Goal: Information Seeking & Learning: Learn about a topic

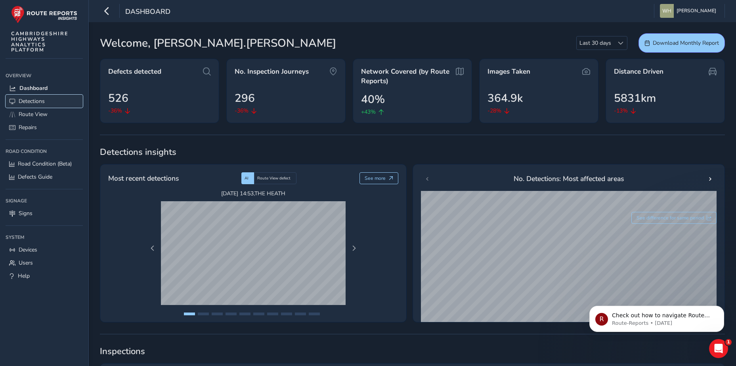
click at [31, 102] on span "Detections" at bounding box center [32, 102] width 26 height 8
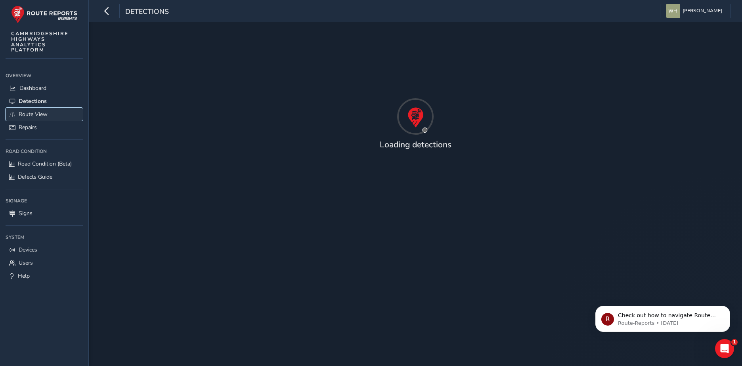
click at [31, 112] on span "Route View" at bounding box center [33, 115] width 29 height 8
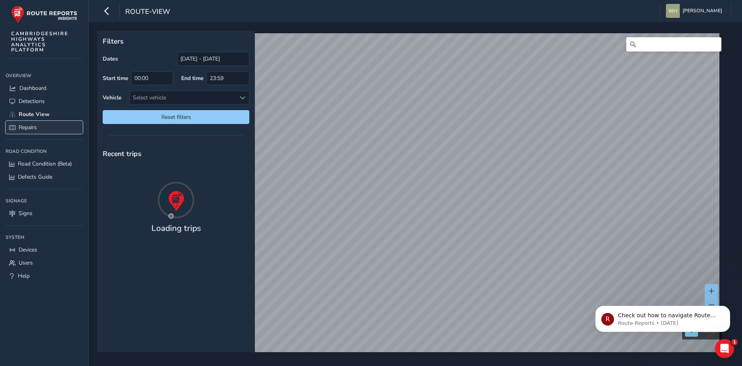
click at [33, 126] on span "Repairs" at bounding box center [28, 128] width 18 height 8
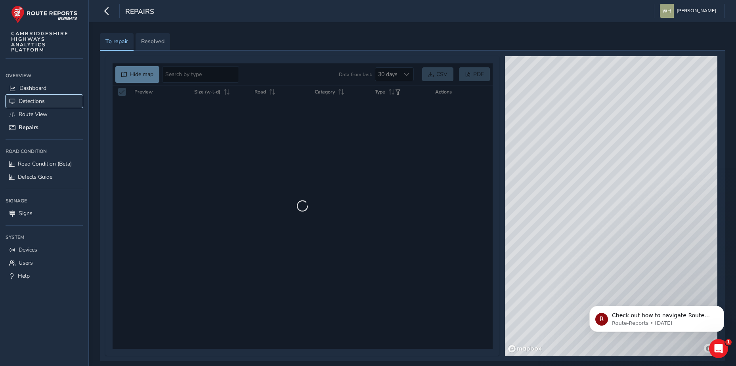
click at [34, 104] on span "Detections" at bounding box center [32, 102] width 26 height 8
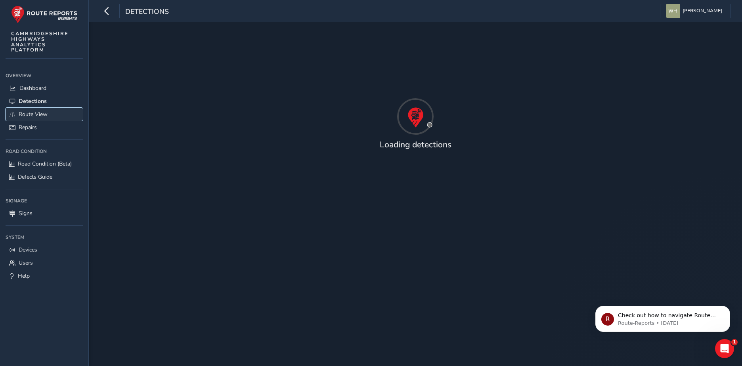
click at [36, 115] on span "Route View" at bounding box center [33, 115] width 29 height 8
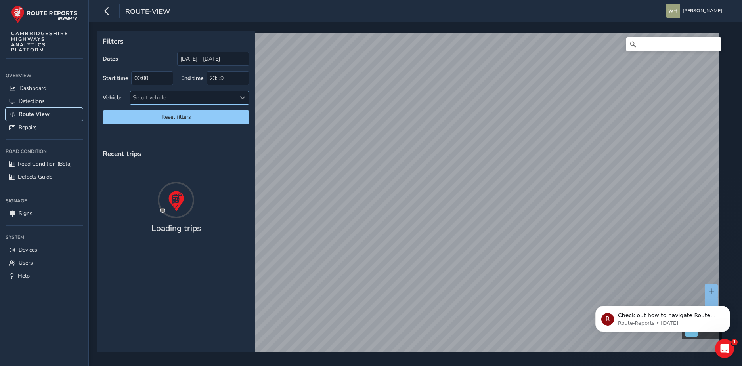
click at [153, 98] on div "Select vehicle" at bounding box center [183, 97] width 106 height 13
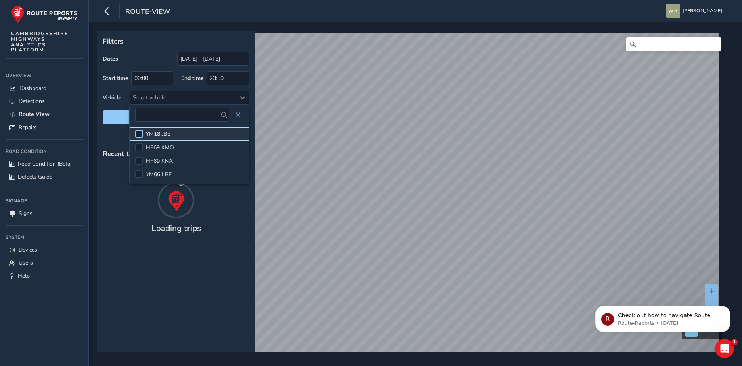
click at [136, 136] on div at bounding box center [139, 134] width 8 height 8
click at [137, 132] on span at bounding box center [139, 134] width 6 height 6
click at [140, 148] on div at bounding box center [139, 147] width 8 height 8
click at [140, 148] on span at bounding box center [139, 148] width 6 height 6
click at [98, 163] on div "Recent trips" at bounding box center [176, 153] width 158 height 21
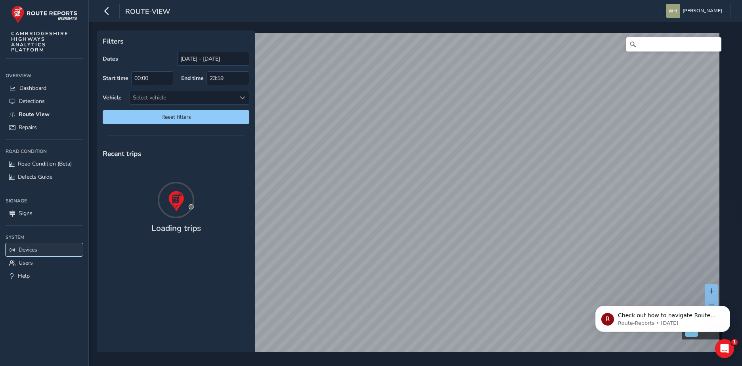
click at [31, 249] on span "Devices" at bounding box center [28, 250] width 19 height 8
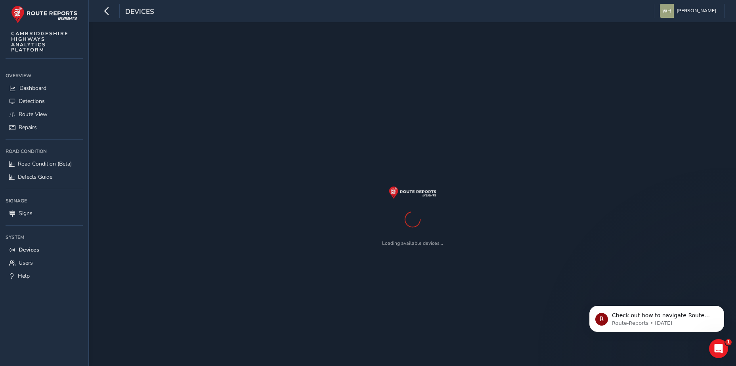
click at [429, 196] on img at bounding box center [413, 192] width 48 height 13
click at [702, 9] on span "[PERSON_NAME]" at bounding box center [697, 11] width 40 height 14
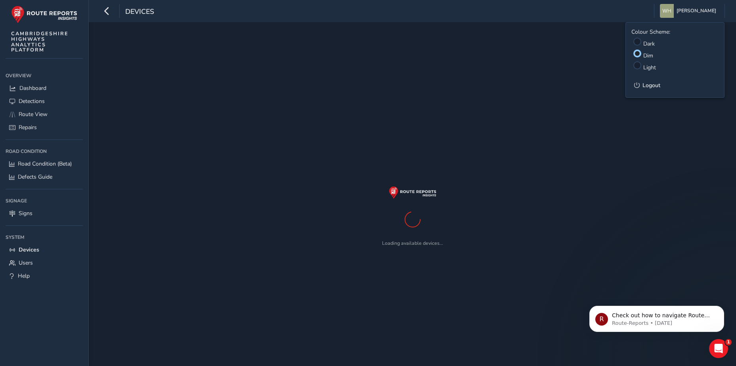
click at [603, 48] on div "Loading available devices..." at bounding box center [412, 216] width 625 height 366
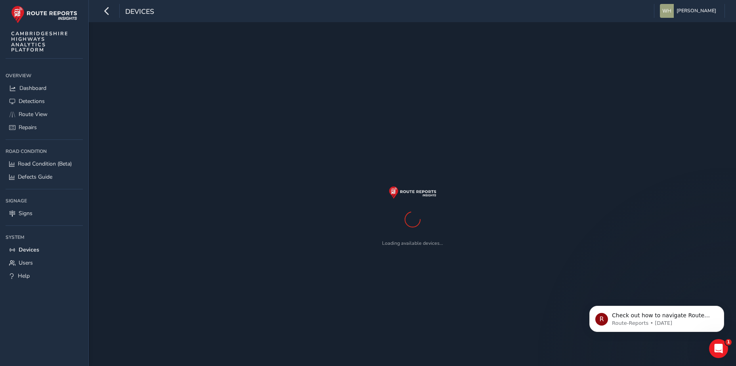
click at [145, 6] on div "Devices" at bounding box center [127, 11] width 54 height 14
click at [35, 88] on span "Dashboard" at bounding box center [32, 88] width 27 height 8
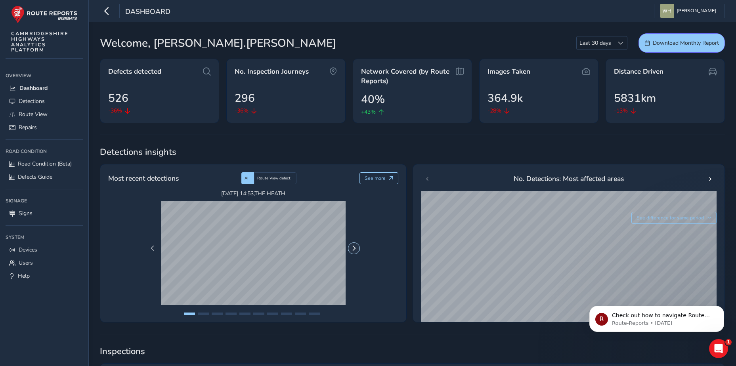
click at [356, 250] on span "Next Page" at bounding box center [354, 249] width 6 height 6
click at [357, 249] on button "Next Page" at bounding box center [353, 248] width 11 height 11
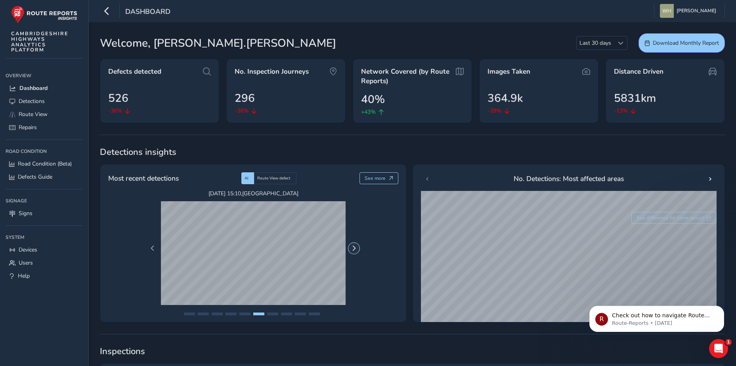
click at [357, 249] on button "Next Page" at bounding box center [353, 248] width 11 height 11
click at [37, 98] on span "Detections" at bounding box center [32, 102] width 26 height 8
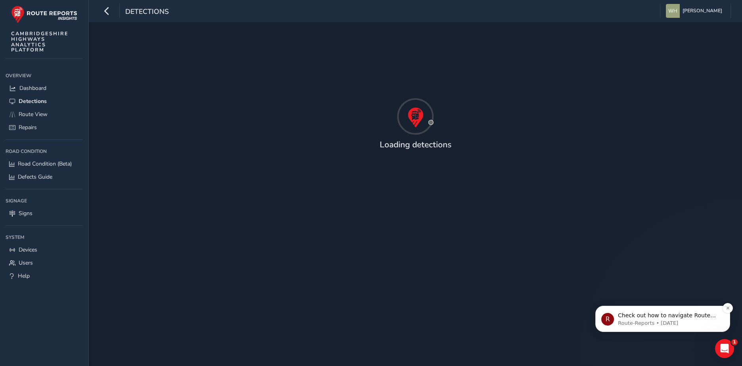
click at [674, 316] on span "Check out how to navigate Route View here!" at bounding box center [667, 319] width 98 height 14
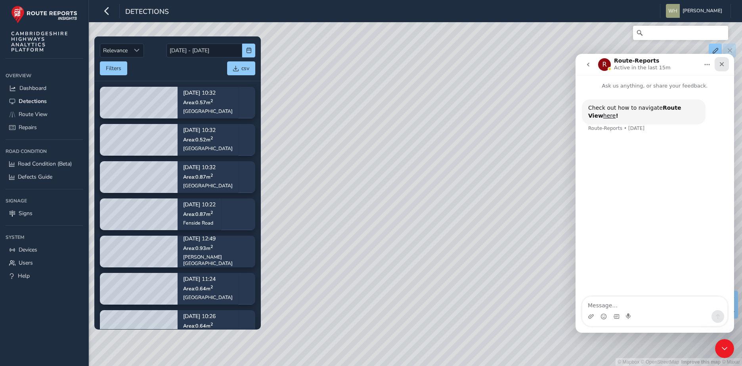
click at [722, 64] on icon "Close" at bounding box center [722, 64] width 4 height 4
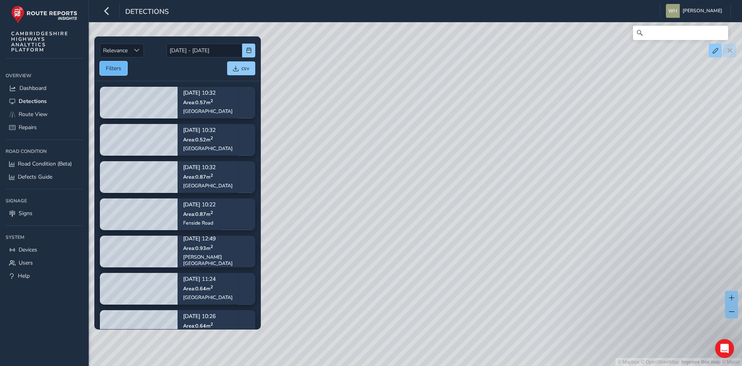
click at [117, 67] on button "Filters" at bounding box center [113, 68] width 27 height 14
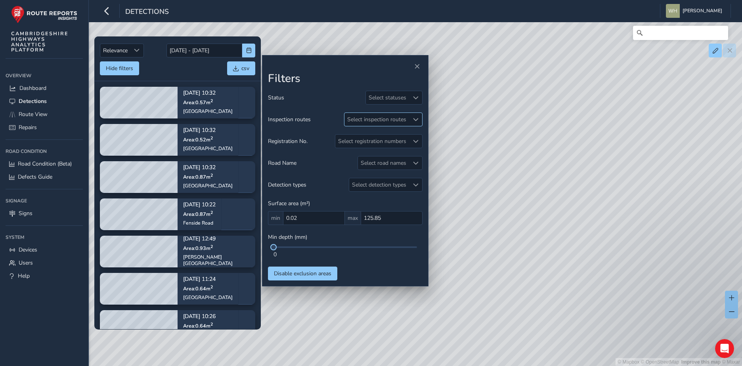
click at [390, 119] on div "Select inspection routes" at bounding box center [376, 119] width 65 height 13
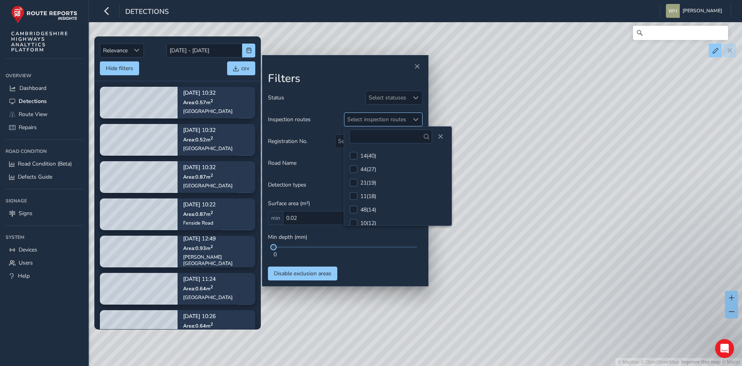
click at [390, 119] on div "Select inspection routes" at bounding box center [376, 119] width 65 height 13
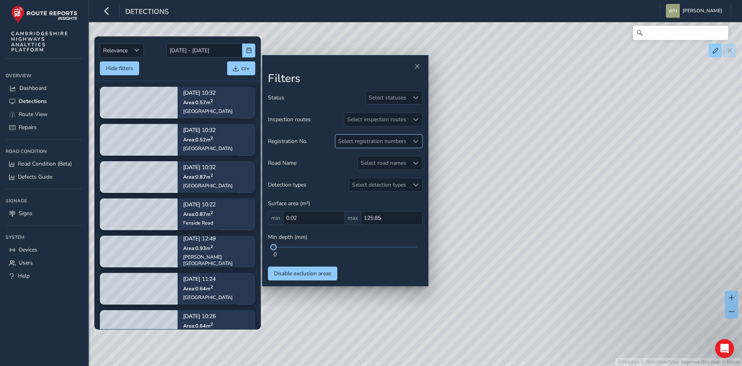
click at [396, 144] on div "Select registration numbers" at bounding box center [372, 141] width 74 height 13
click at [396, 142] on div "Select registration numbers" at bounding box center [372, 141] width 74 height 13
click at [391, 163] on div "Select road names" at bounding box center [383, 163] width 51 height 13
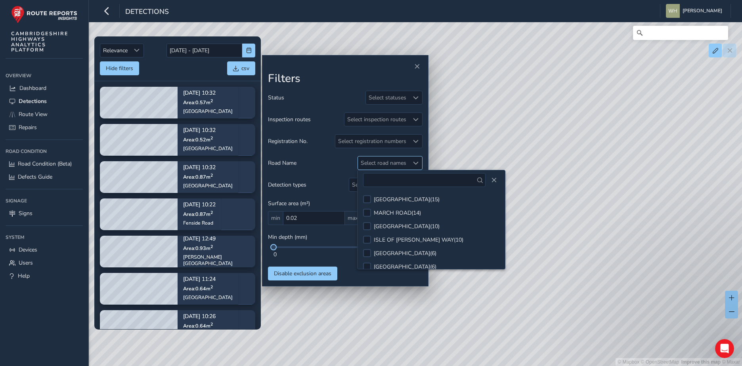
click at [391, 163] on div "Select road names" at bounding box center [383, 163] width 51 height 13
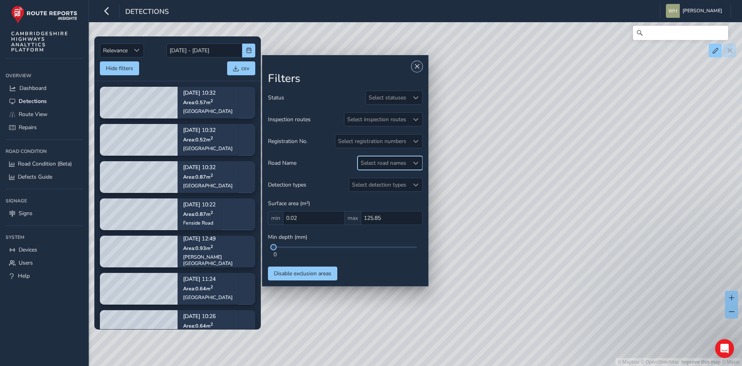
click at [417, 69] on span "Close" at bounding box center [417, 67] width 6 height 6
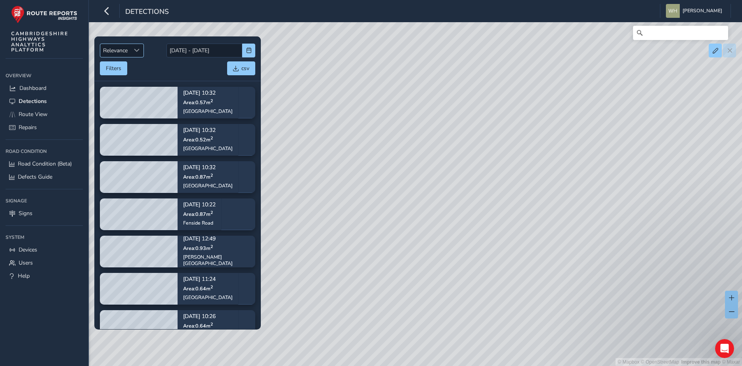
click at [141, 48] on div "Sort by Date" at bounding box center [136, 50] width 13 height 13
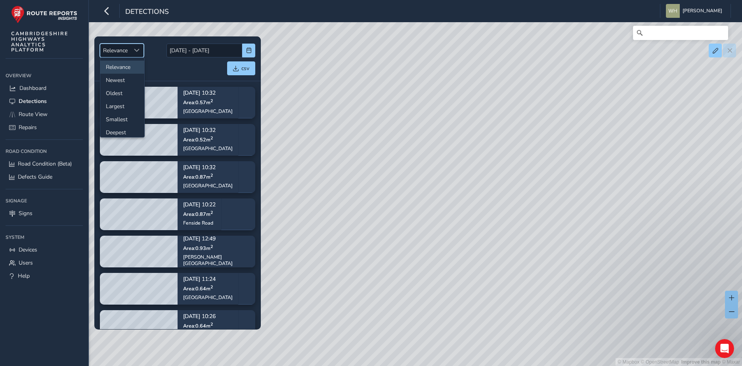
click at [141, 48] on div "Sort by Date" at bounding box center [136, 50] width 13 height 13
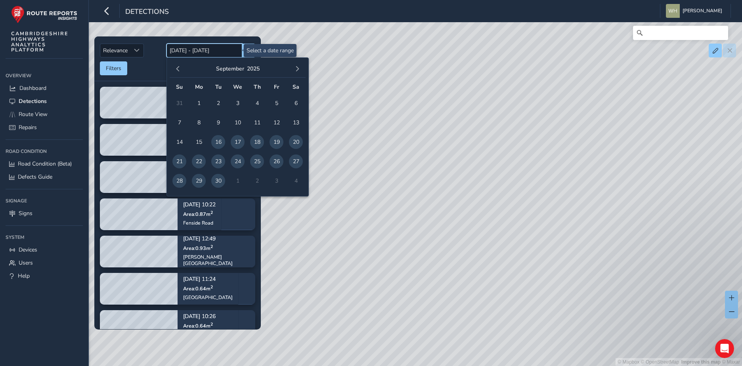
click at [223, 49] on input "[DATE] - [DATE]" at bounding box center [204, 51] width 76 height 14
click at [149, 69] on div "Filters csv" at bounding box center [177, 68] width 155 height 14
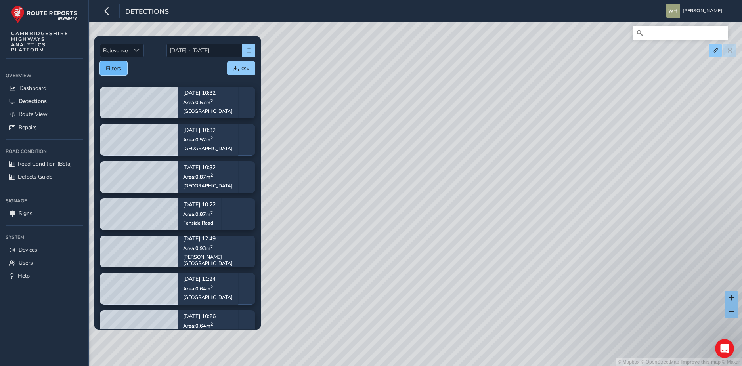
click at [123, 68] on button "Filters" at bounding box center [113, 68] width 27 height 14
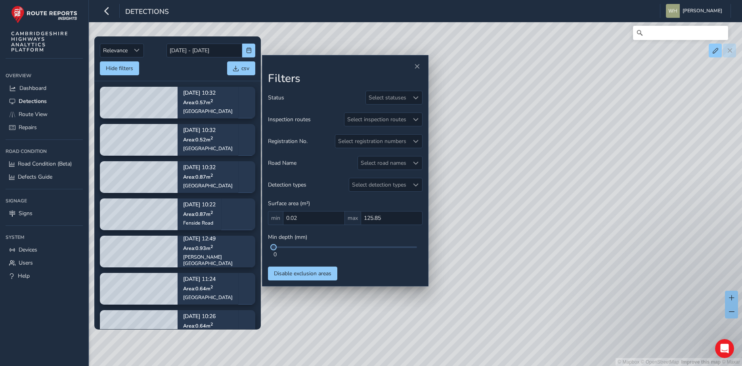
click at [163, 72] on div "Hide filters csv" at bounding box center [177, 68] width 155 height 14
click at [376, 159] on div "Select road names" at bounding box center [383, 163] width 51 height 13
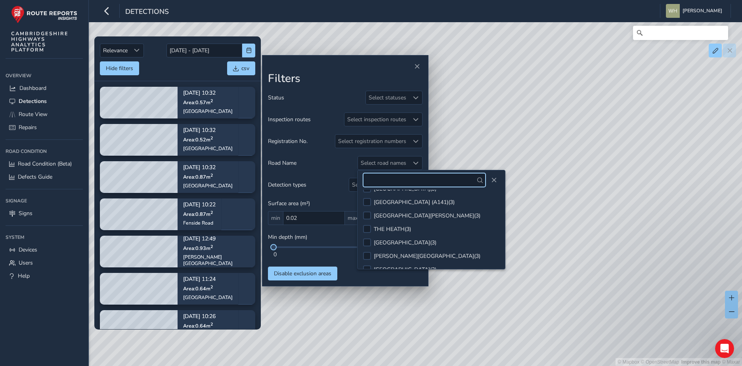
scroll to position [272, 0]
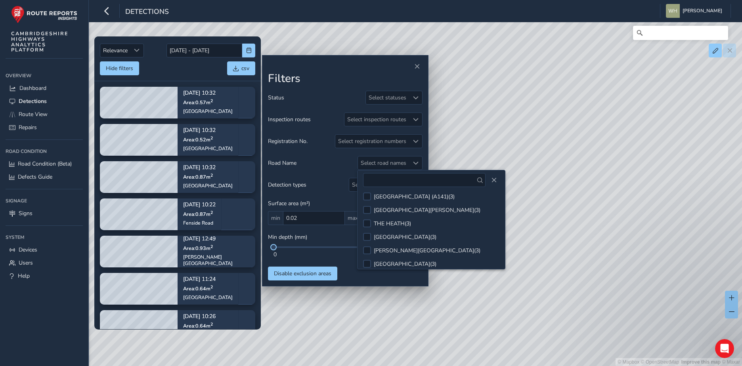
click at [463, 165] on div "© Mapbox © OpenStreetMap Improve this map © Maxar" at bounding box center [371, 183] width 742 height 366
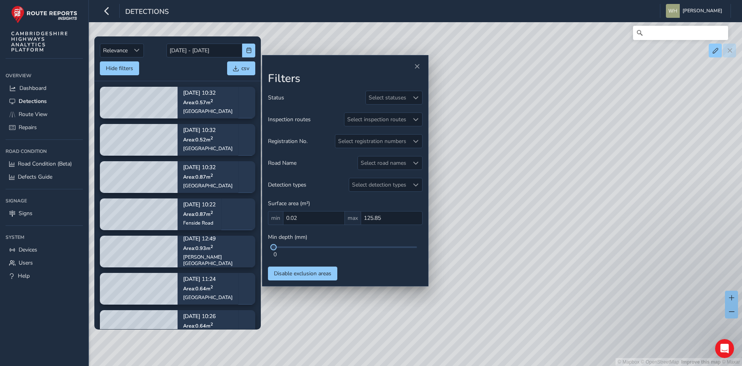
click at [456, 142] on div "© Mapbox © OpenStreetMap Improve this map © Maxar" at bounding box center [371, 183] width 742 height 366
click at [414, 64] on span "Close" at bounding box center [417, 67] width 6 height 6
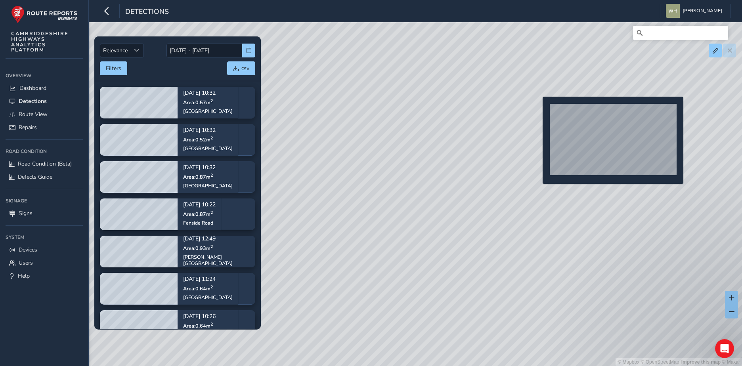
click at [538, 109] on div "© Mapbox © OpenStreetMap Improve this map © Maxar" at bounding box center [371, 183] width 742 height 366
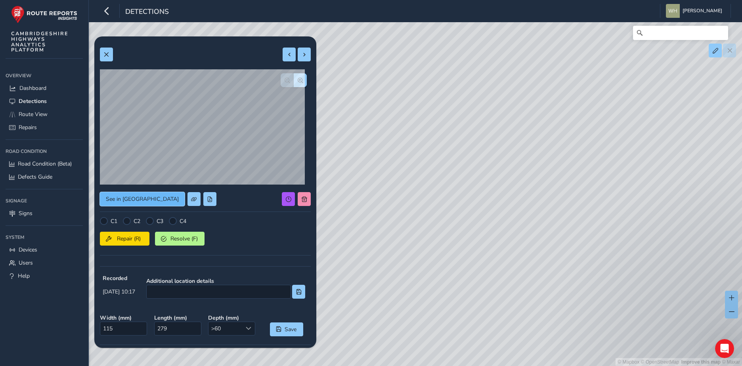
click at [122, 198] on span "See in Route View" at bounding box center [142, 199] width 73 height 8
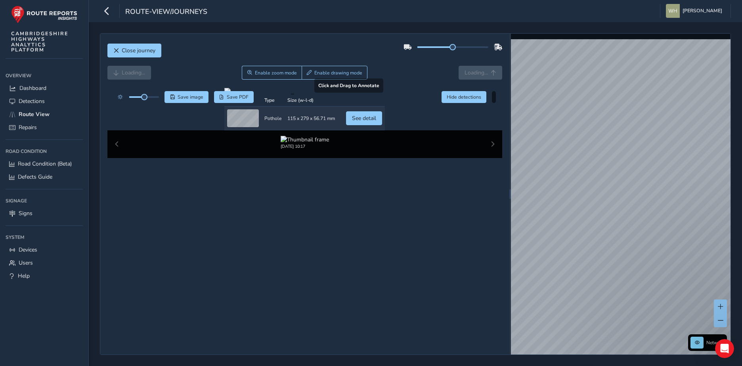
click at [270, 94] on div at bounding box center [304, 91] width 161 height 6
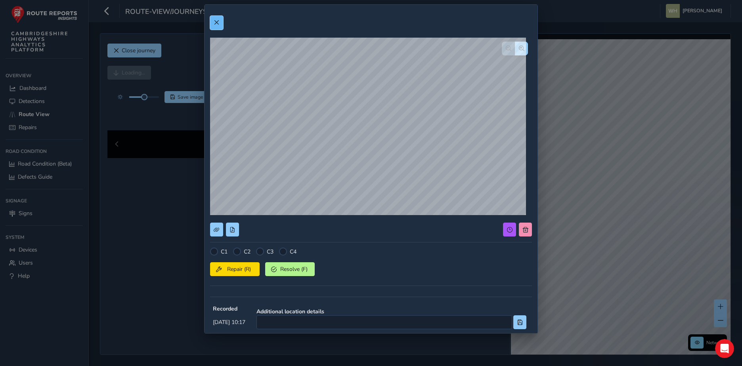
click at [214, 18] on button at bounding box center [216, 23] width 13 height 14
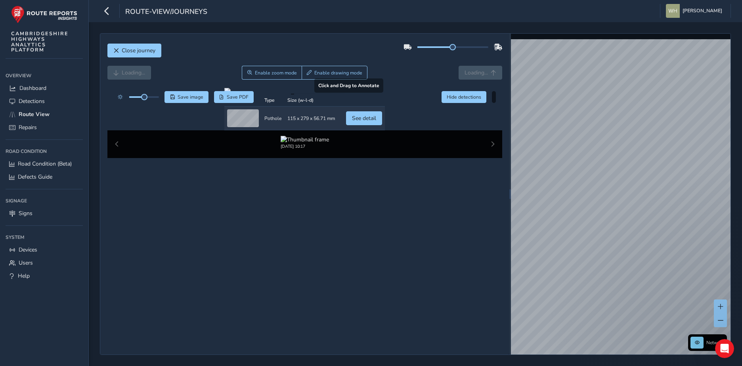
click at [275, 94] on div at bounding box center [304, 91] width 161 height 6
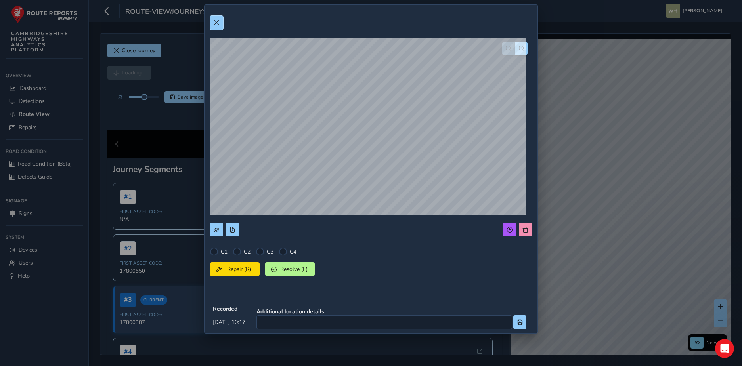
click at [214, 20] on span at bounding box center [217, 23] width 6 height 6
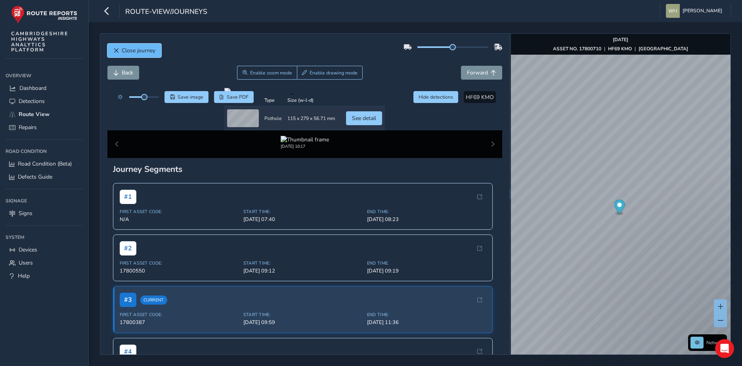
click at [151, 47] on span "Close journey" at bounding box center [139, 51] width 34 height 8
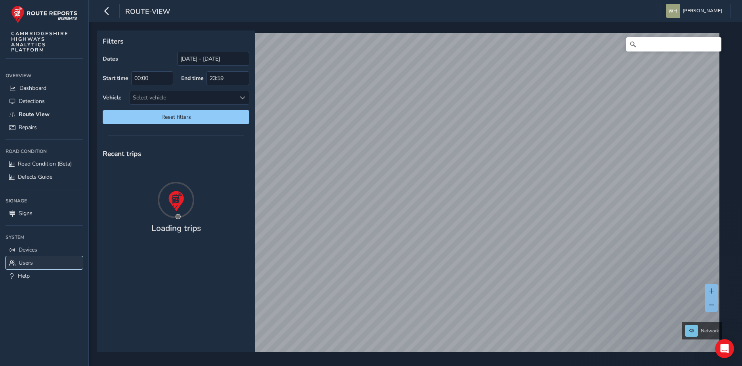
click at [31, 261] on span "Users" at bounding box center [26, 263] width 14 height 8
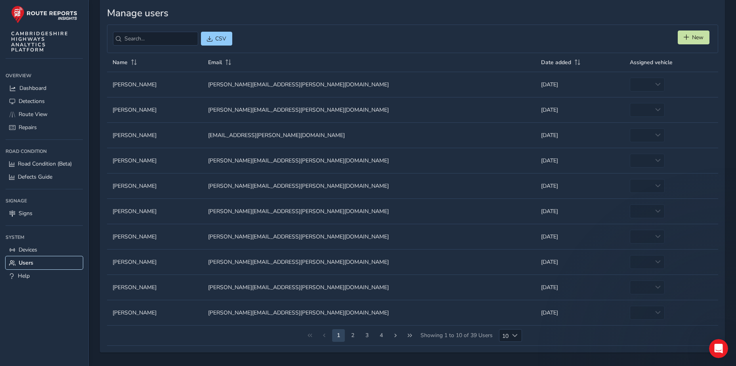
scroll to position [42, 0]
click at [381, 333] on button "4" at bounding box center [381, 335] width 13 height 13
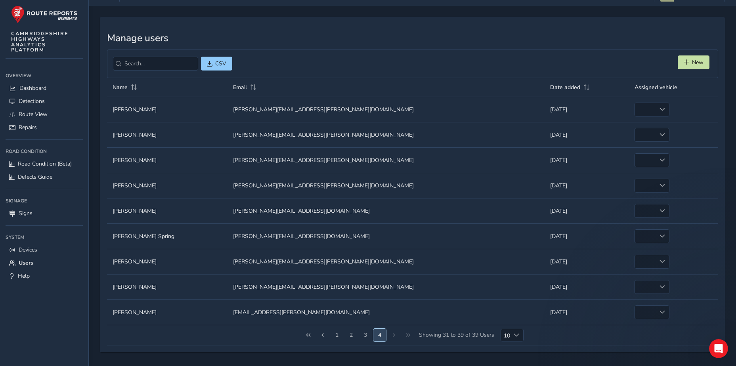
scroll to position [16, 0]
click at [366, 336] on button "3" at bounding box center [365, 335] width 13 height 13
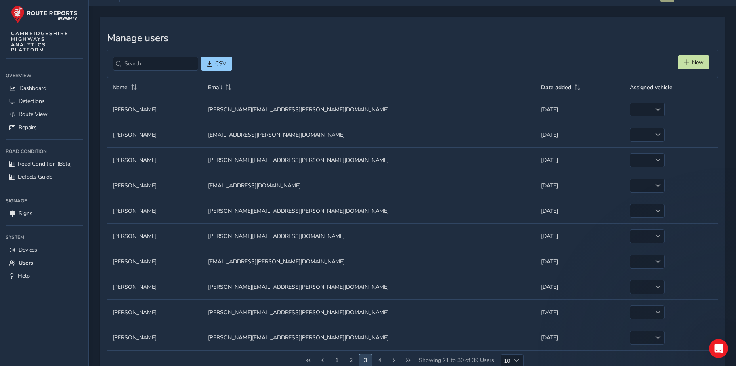
scroll to position [42, 0]
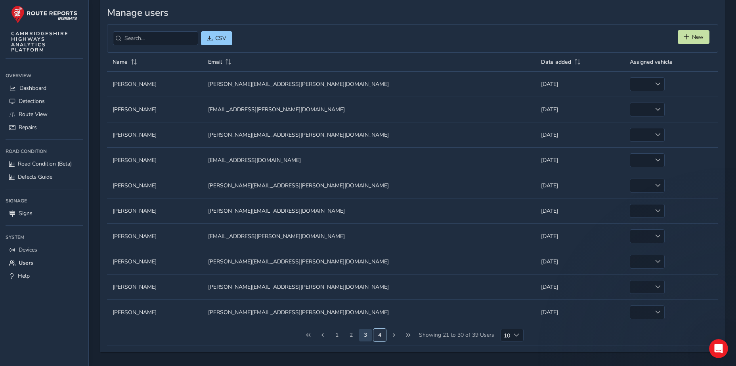
click at [380, 332] on button "4" at bounding box center [379, 335] width 13 height 13
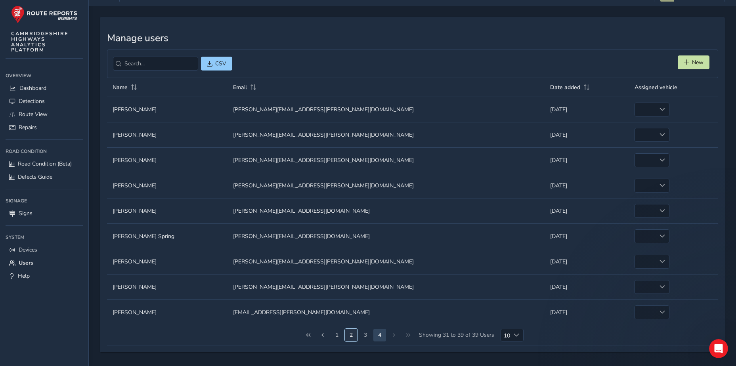
click at [351, 336] on button "2" at bounding box center [351, 335] width 13 height 13
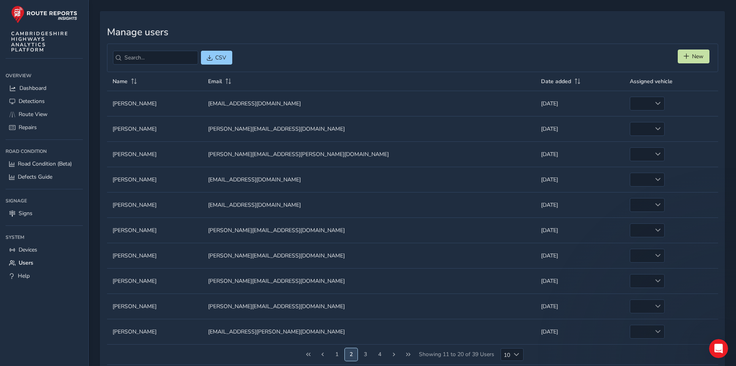
scroll to position [42, 0]
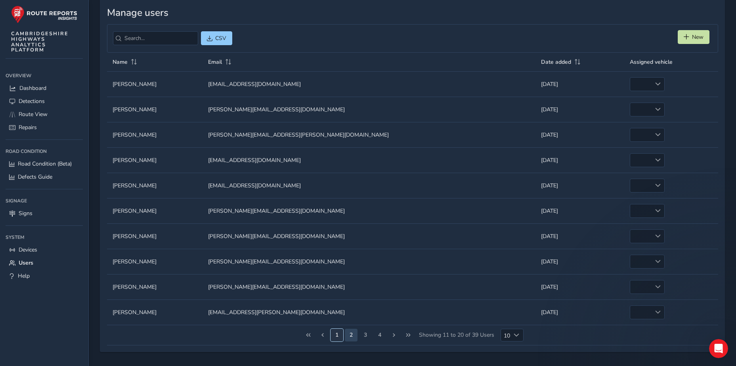
click at [336, 336] on button "1" at bounding box center [337, 335] width 13 height 13
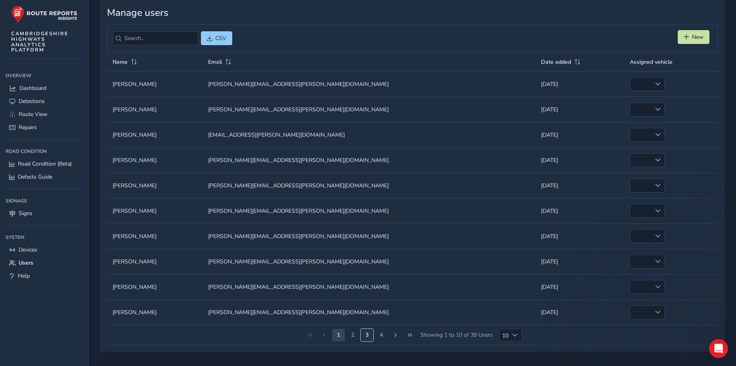
click at [365, 336] on button "3" at bounding box center [367, 335] width 13 height 13
click at [383, 335] on button "4" at bounding box center [379, 335] width 13 height 13
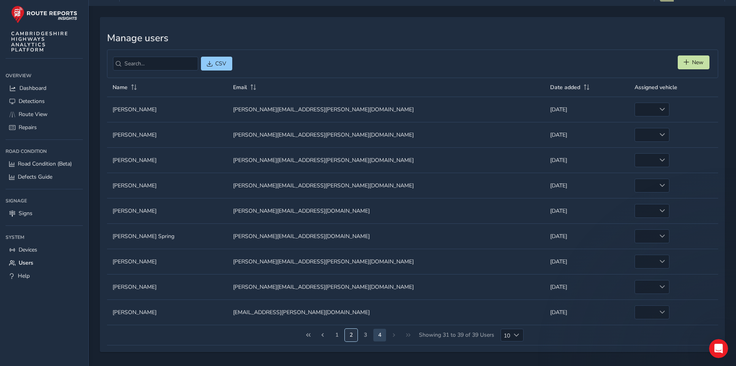
click at [347, 332] on button "2" at bounding box center [351, 335] width 13 height 13
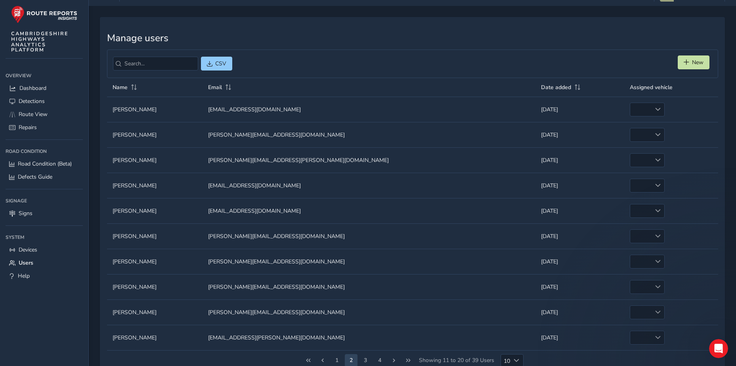
click at [340, 334] on td "Email Email [EMAIL_ADDRESS][PERSON_NAME][DOMAIN_NAME]" at bounding box center [369, 337] width 333 height 25
click at [339, 357] on button "1" at bounding box center [337, 360] width 13 height 13
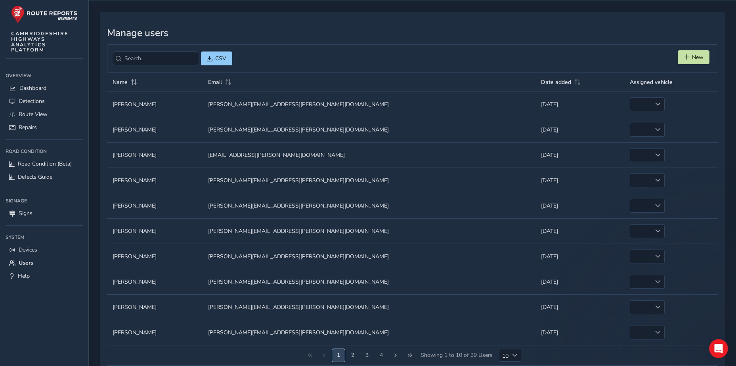
scroll to position [42, 0]
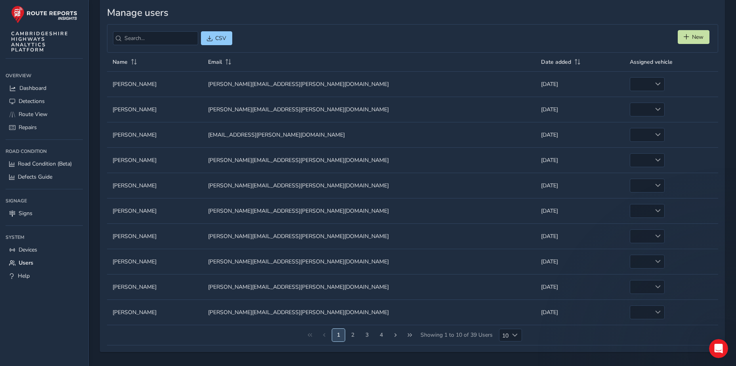
click at [337, 336] on button "1" at bounding box center [338, 335] width 13 height 13
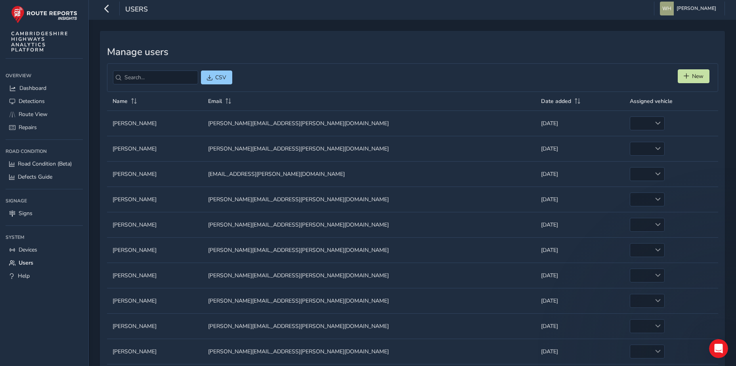
scroll to position [0, 0]
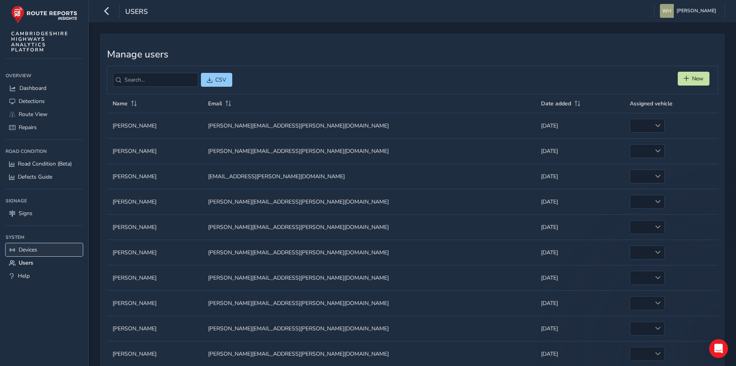
click at [30, 250] on span "Devices" at bounding box center [28, 250] width 19 height 8
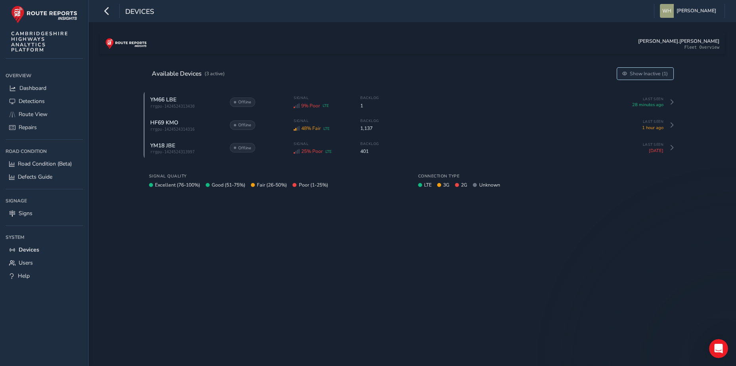
click at [660, 71] on span "Show Inactive (1)" at bounding box center [649, 74] width 38 height 6
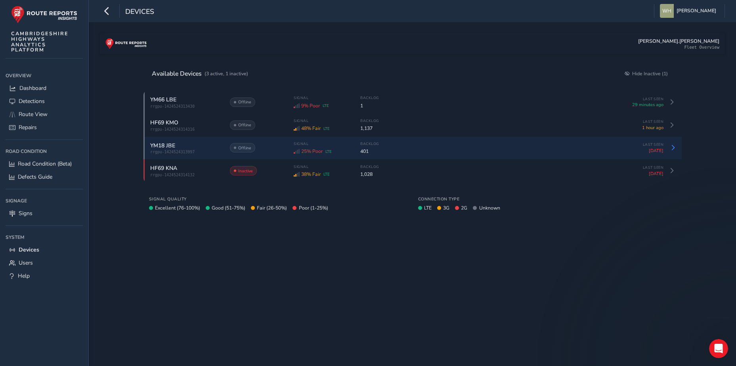
click at [661, 147] on span "Last Seen" at bounding box center [644, 144] width 40 height 5
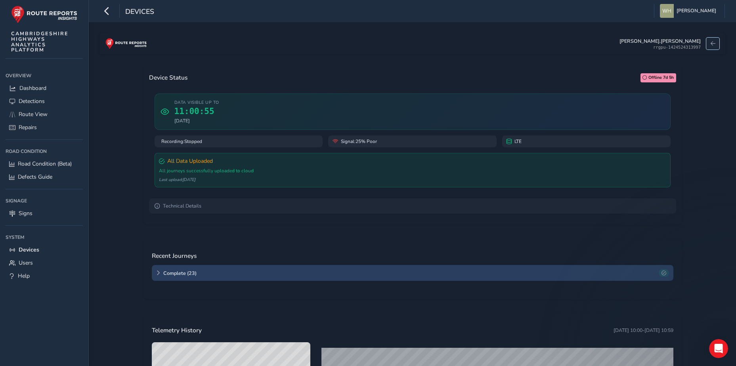
click at [714, 41] on span at bounding box center [713, 43] width 5 height 5
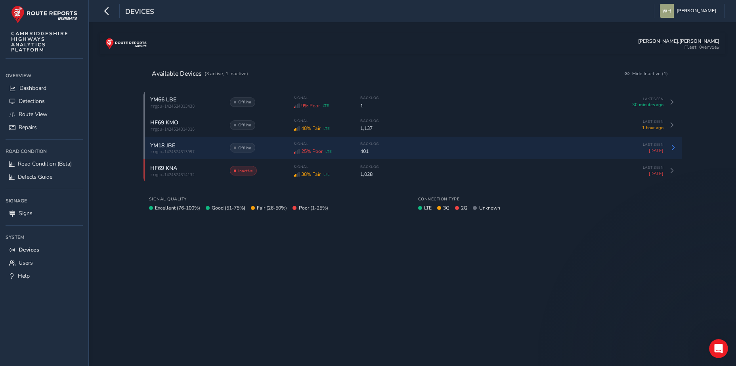
click at [209, 145] on div "YM18 JBE" at bounding box center [185, 146] width 71 height 8
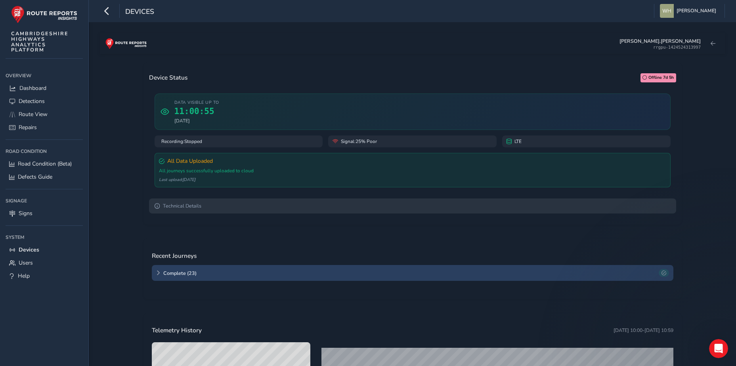
click at [191, 201] on summary "Technical Details" at bounding box center [412, 206] width 527 height 15
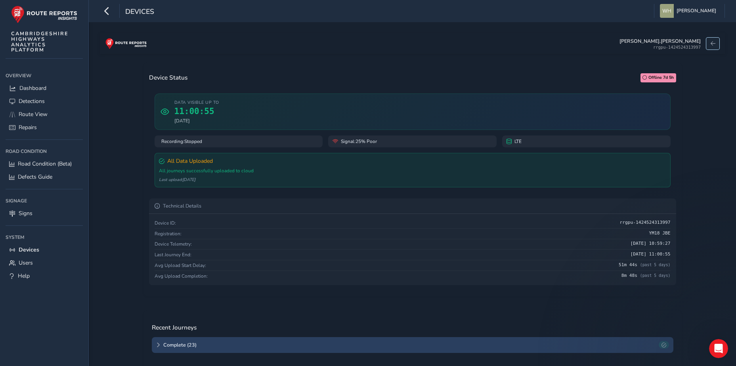
click at [714, 40] on button at bounding box center [712, 44] width 13 height 12
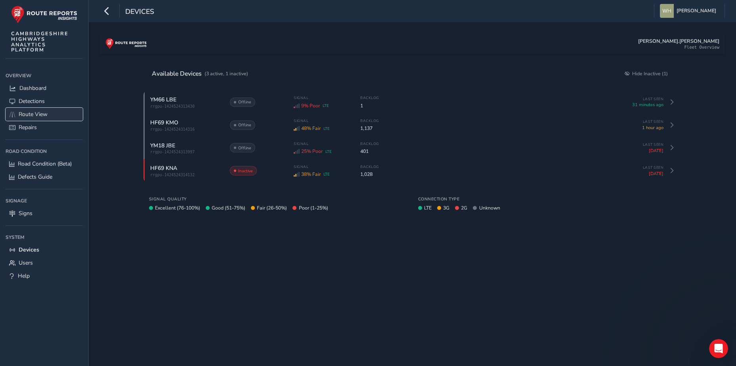
click at [34, 112] on span "Route View" at bounding box center [33, 115] width 29 height 8
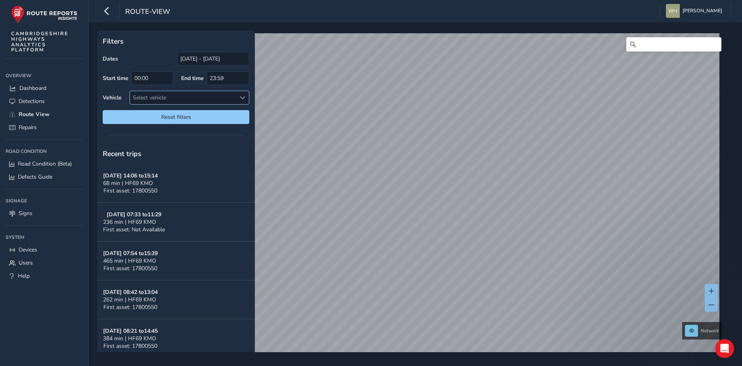
click at [161, 99] on div "Select vehicle" at bounding box center [183, 97] width 106 height 13
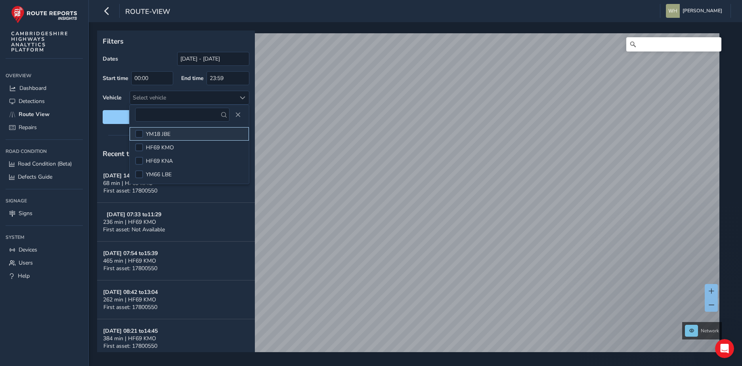
click at [154, 133] on span "YM18 JBE" at bounding box center [158, 134] width 25 height 8
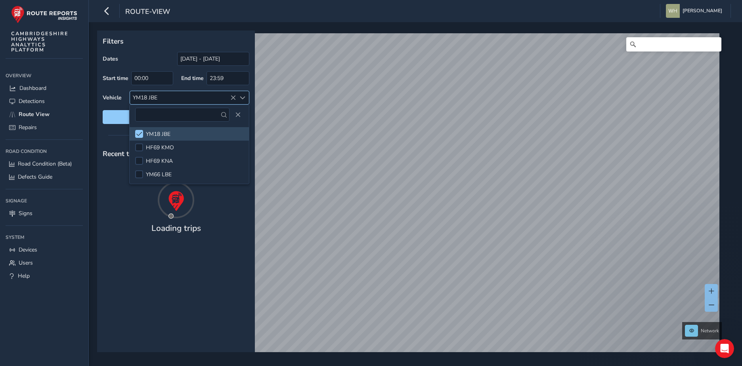
click at [149, 86] on div "Dates [DATE] - [DATE] Start time 00:00 End time 23:59 Vehicle YM18 JBE Reset fi…" at bounding box center [176, 88] width 147 height 72
click at [145, 95] on div "YM18 JBE" at bounding box center [183, 97] width 106 height 13
click at [144, 96] on div "YM18 JBE" at bounding box center [183, 97] width 106 height 13
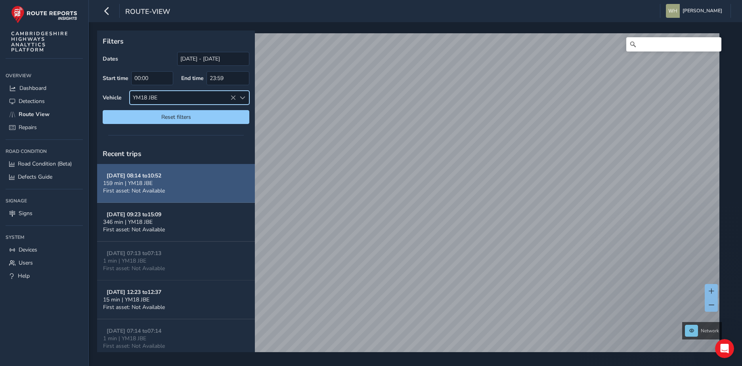
click at [136, 180] on span "159 min | YM18 JBE" at bounding box center [128, 184] width 50 height 8
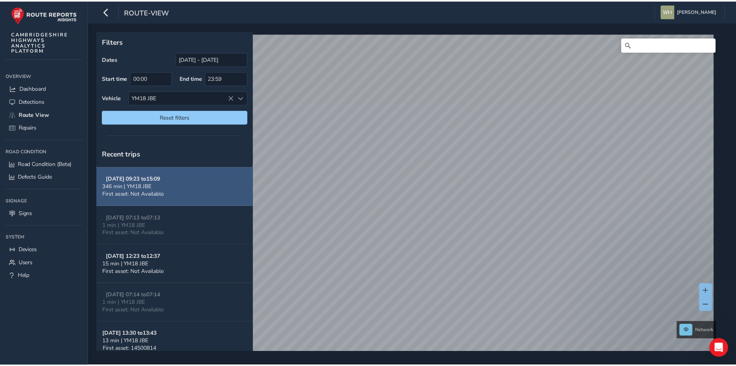
scroll to position [40, 0]
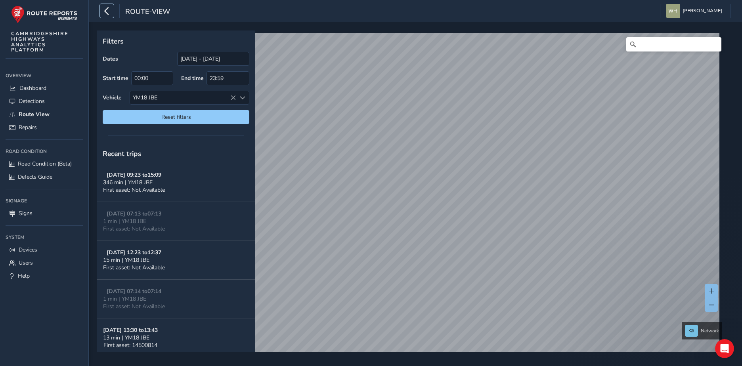
drag, startPoint x: 105, startPoint y: 15, endPoint x: 105, endPoint y: 24, distance: 8.7
click at [105, 15] on icon "button" at bounding box center [107, 11] width 8 height 14
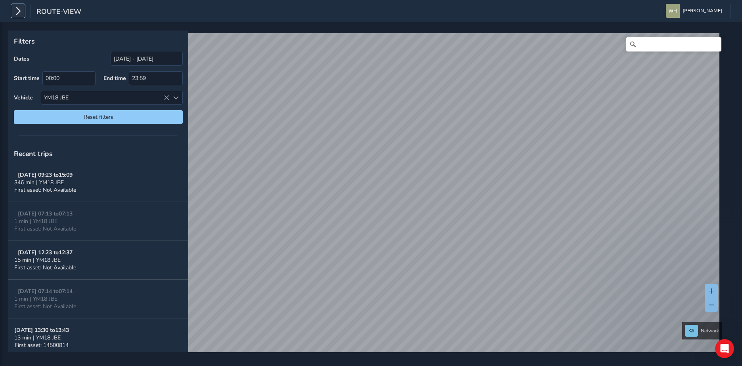
click at [17, 11] on icon "button" at bounding box center [18, 11] width 8 height 14
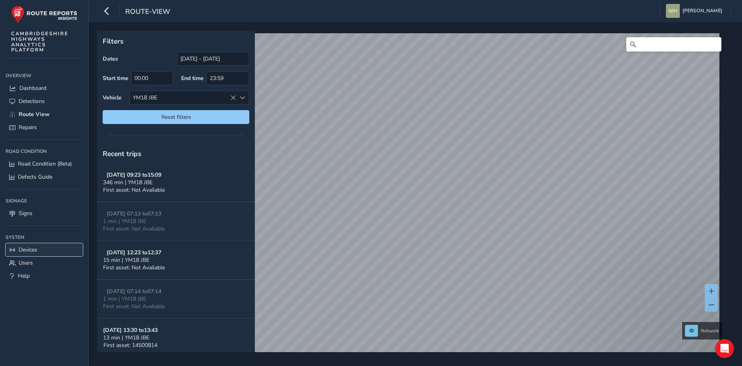
click at [32, 250] on span "Devices" at bounding box center [28, 250] width 19 height 8
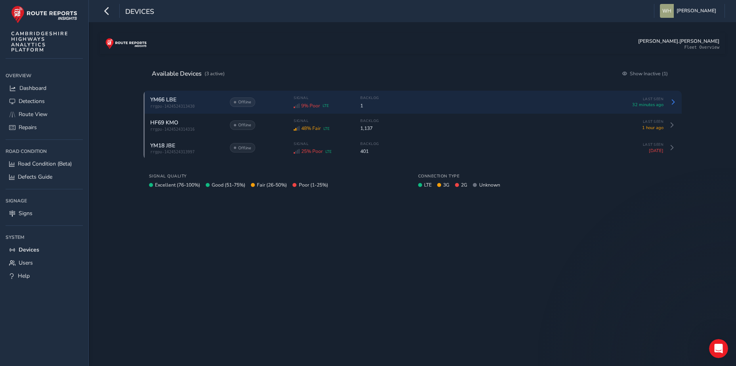
click at [168, 94] on div "YM66 LBE rrgpu-1424524313430 Offline Signal 9% Poor LTE Backlog 1 Last Seen 32 …" at bounding box center [412, 102] width 538 height 23
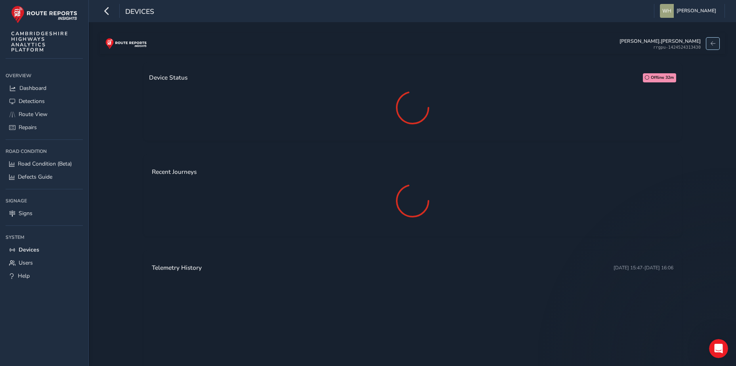
click at [710, 43] on button at bounding box center [712, 44] width 13 height 12
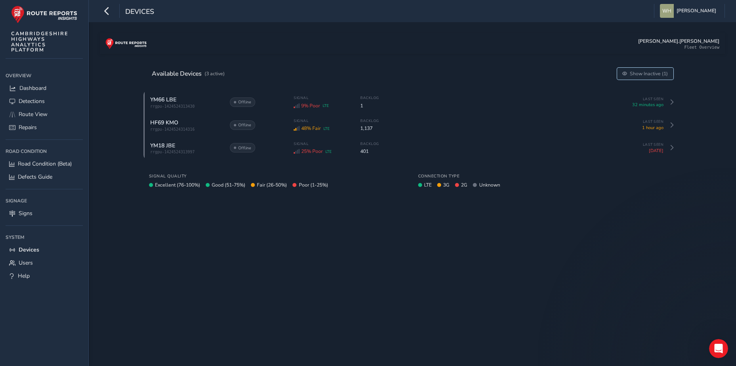
click at [647, 75] on span "Show Inactive (1)" at bounding box center [649, 74] width 38 height 6
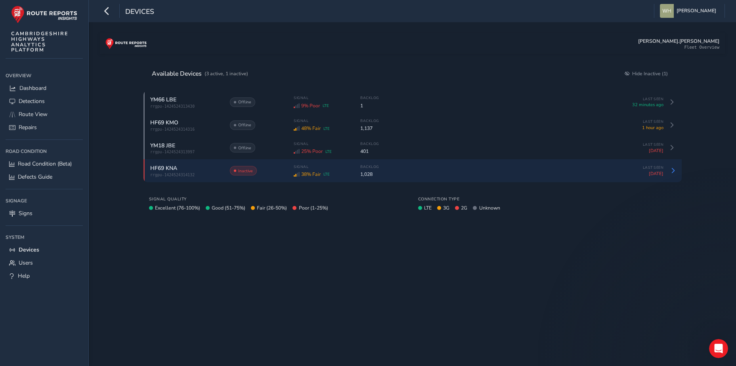
click at [605, 175] on div "Signal 38% Fair LTE Backlog 1,028" at bounding box center [455, 171] width 322 height 13
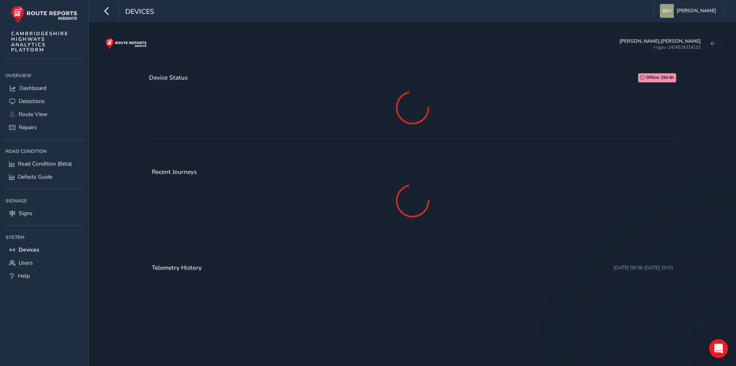
drag, startPoint x: 30, startPoint y: 158, endPoint x: 178, endPoint y: 176, distance: 149.7
click at [178, 128] on div at bounding box center [412, 108] width 527 height 40
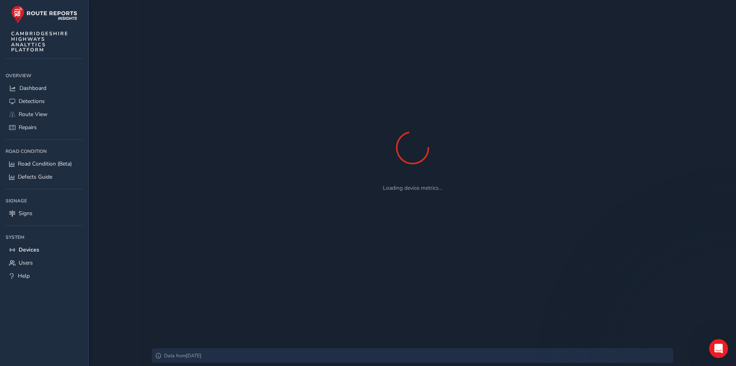
scroll to position [342, 0]
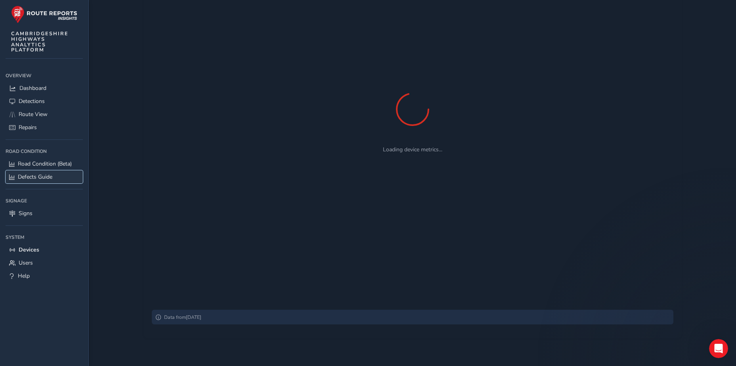
click at [24, 176] on span "Defects Guide" at bounding box center [35, 177] width 34 height 8
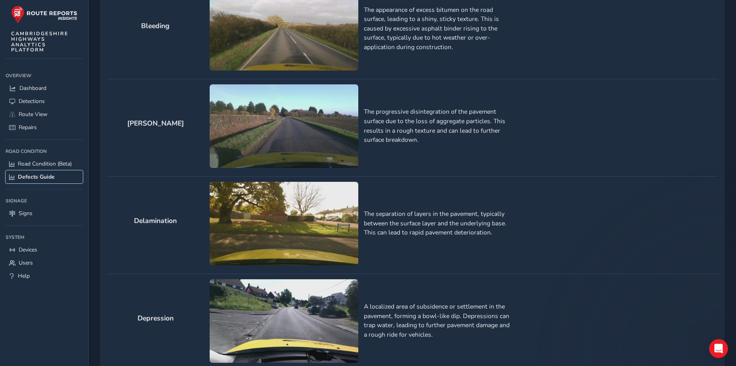
scroll to position [379, 0]
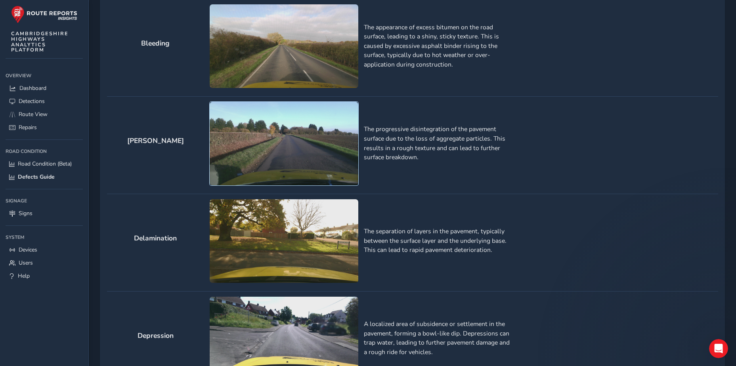
click at [306, 155] on img at bounding box center [284, 144] width 149 height 84
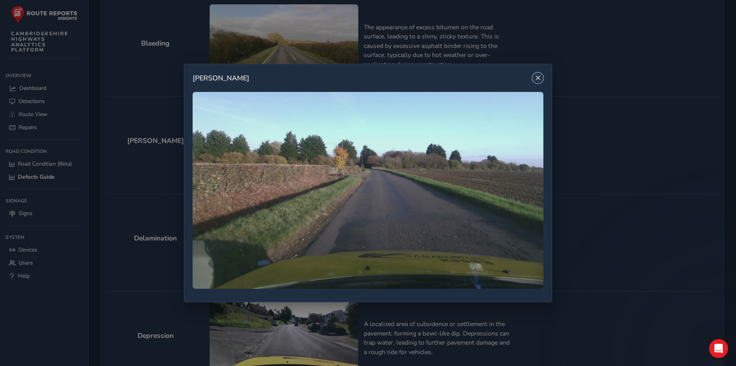
click at [540, 77] on span "Close" at bounding box center [538, 78] width 6 height 6
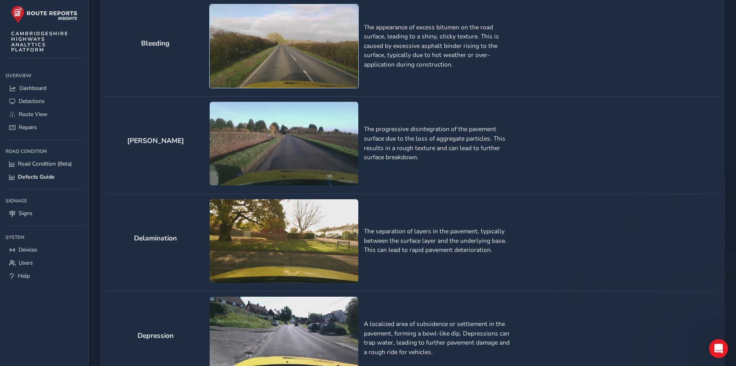
click at [293, 44] on img at bounding box center [284, 46] width 149 height 84
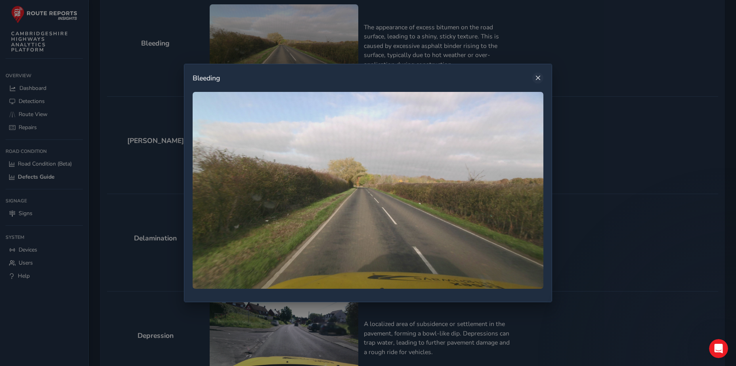
click at [536, 77] on button "Close" at bounding box center [537, 78] width 11 height 11
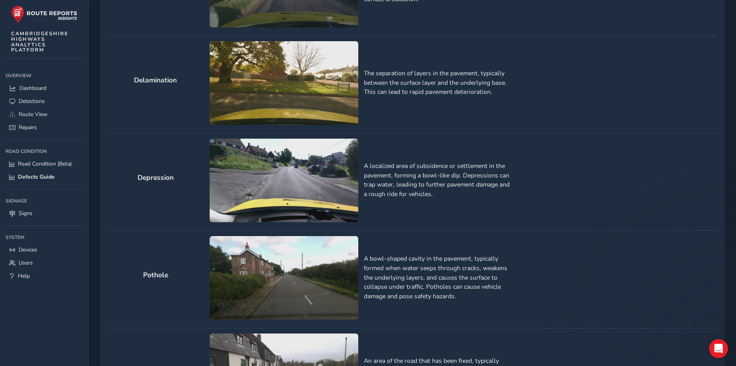
scroll to position [555, 0]
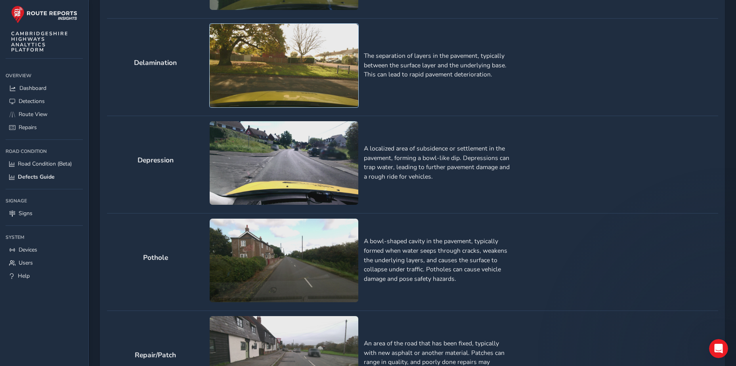
click at [286, 72] on img at bounding box center [284, 66] width 149 height 84
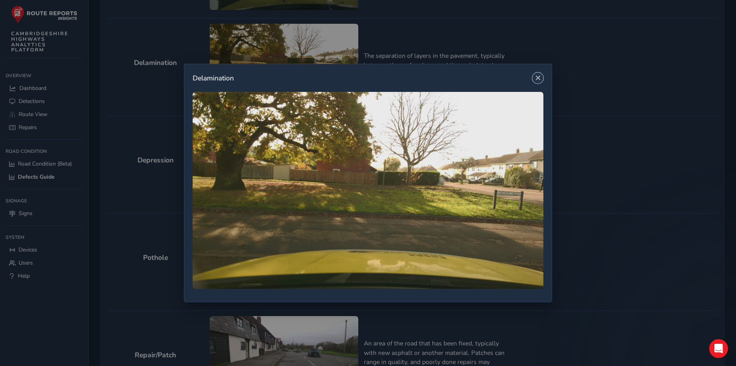
click at [541, 77] on span "Close" at bounding box center [538, 78] width 6 height 6
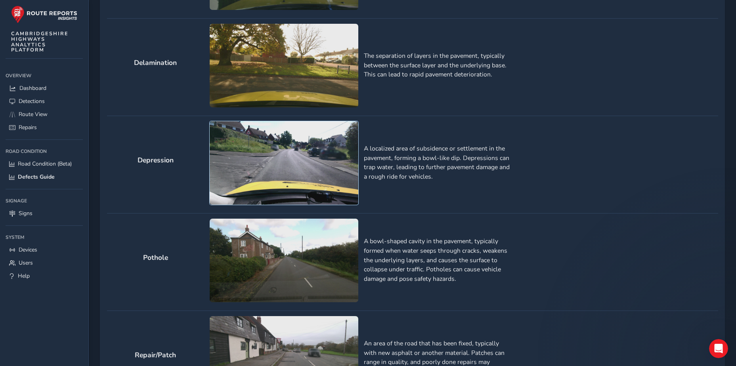
click at [298, 174] on img at bounding box center [284, 163] width 149 height 84
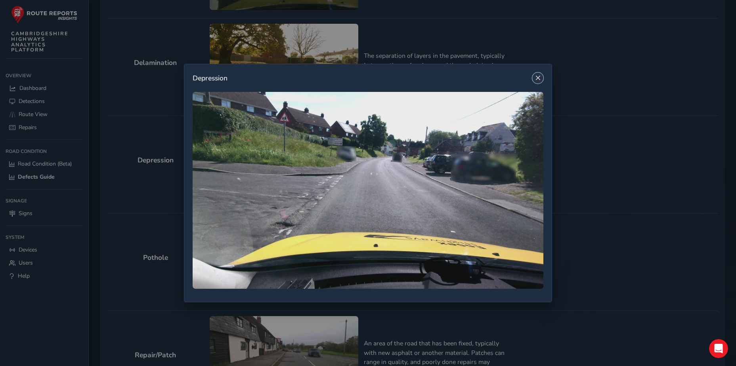
click at [543, 81] on button "Close" at bounding box center [537, 78] width 11 height 11
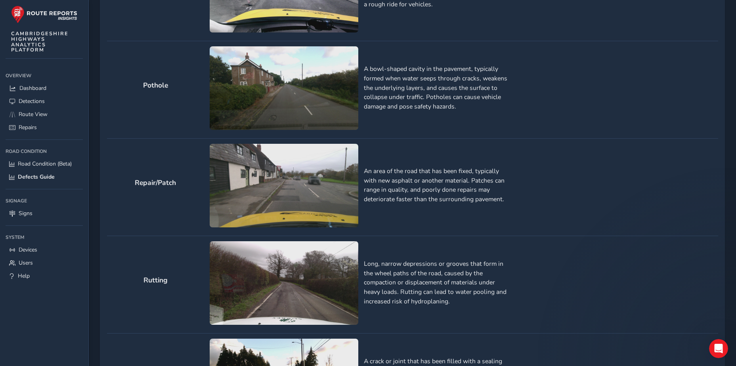
scroll to position [714, 0]
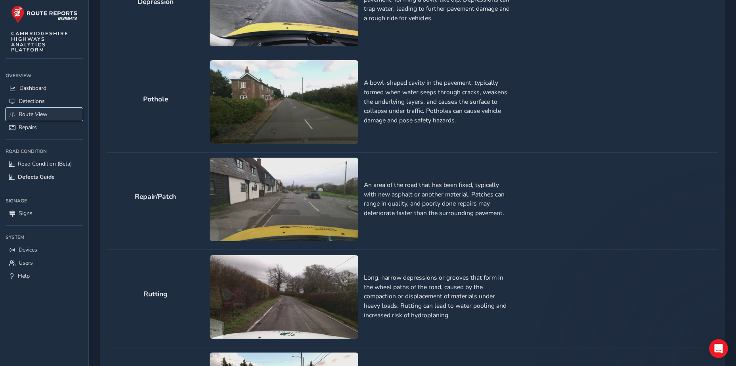
click at [36, 114] on span "Route View" at bounding box center [33, 115] width 29 height 8
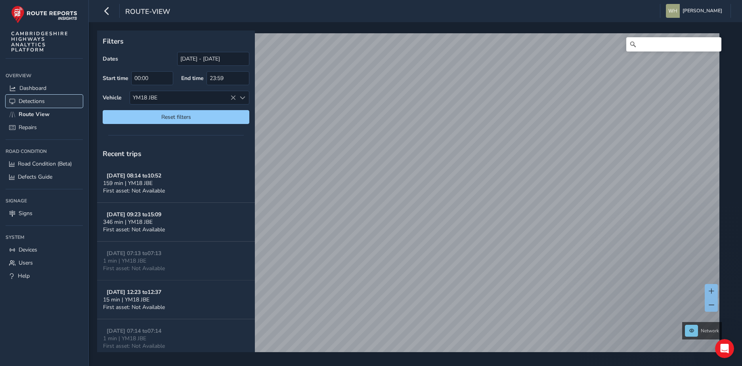
click at [38, 102] on span "Detections" at bounding box center [32, 102] width 26 height 8
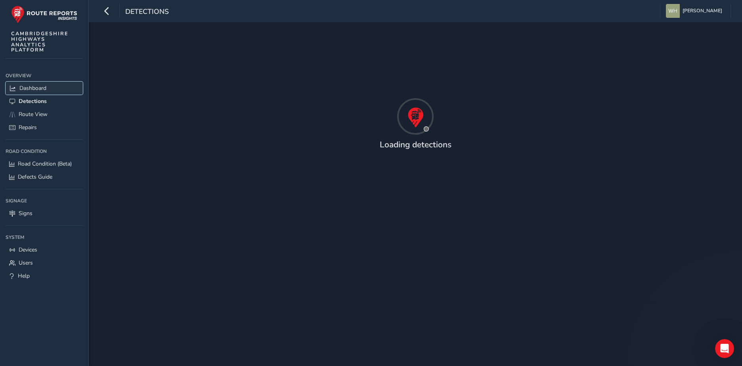
click at [42, 88] on span "Dashboard" at bounding box center [32, 88] width 27 height 8
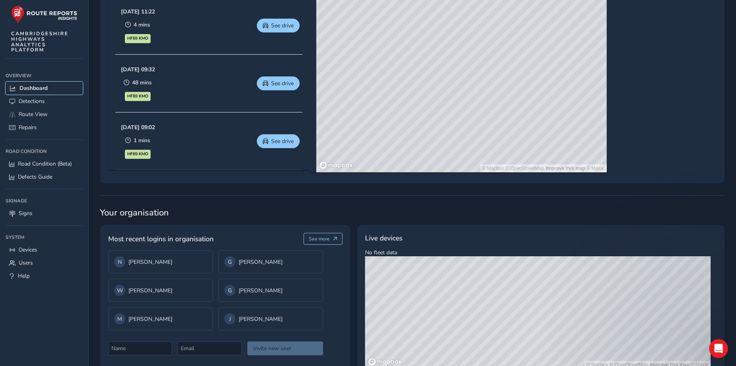
scroll to position [477, 0]
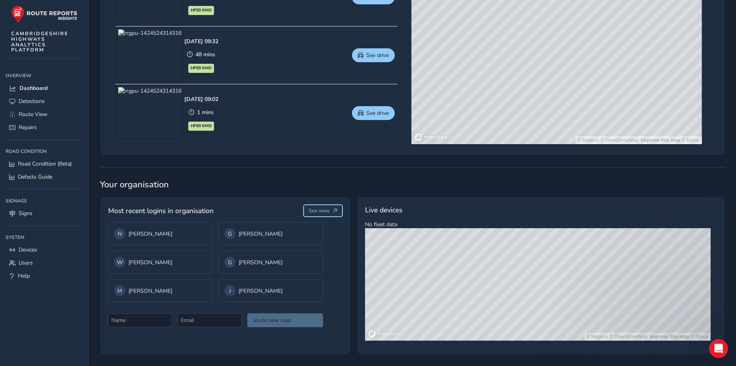
click at [315, 208] on span "See more" at bounding box center [319, 211] width 21 height 6
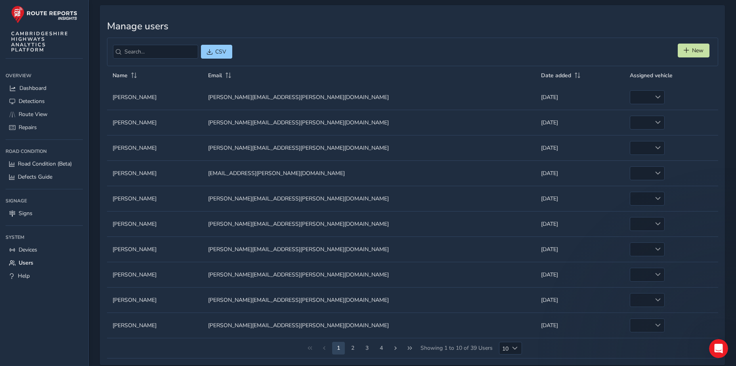
scroll to position [41, 0]
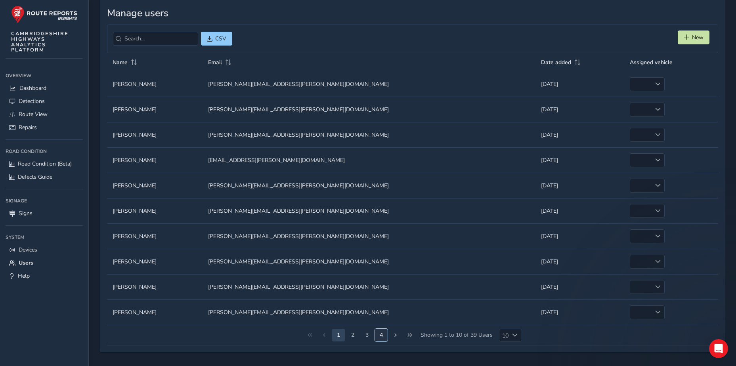
click at [383, 336] on button "4" at bounding box center [381, 335] width 13 height 13
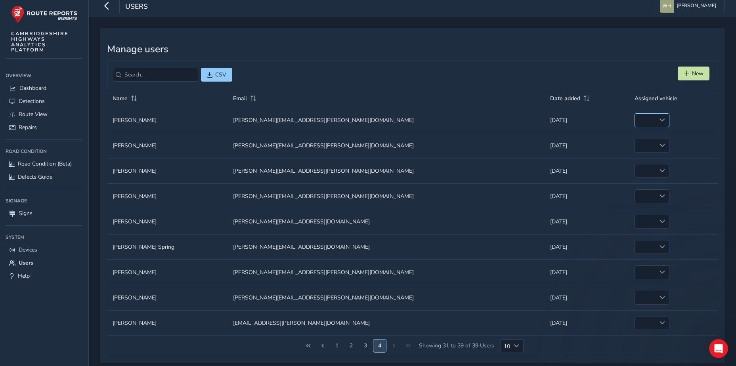
scroll to position [0, 0]
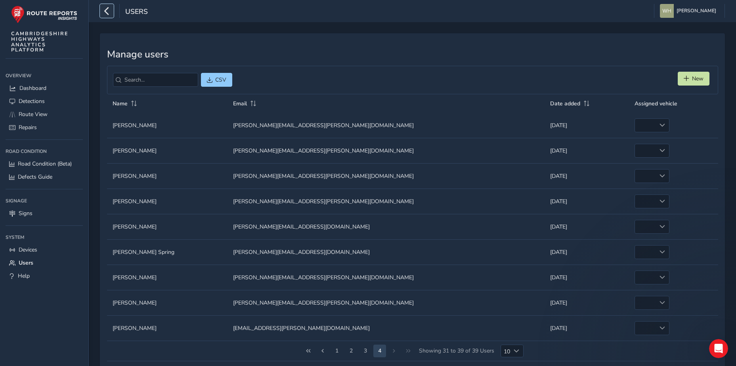
click at [108, 14] on icon "button" at bounding box center [107, 11] width 8 height 14
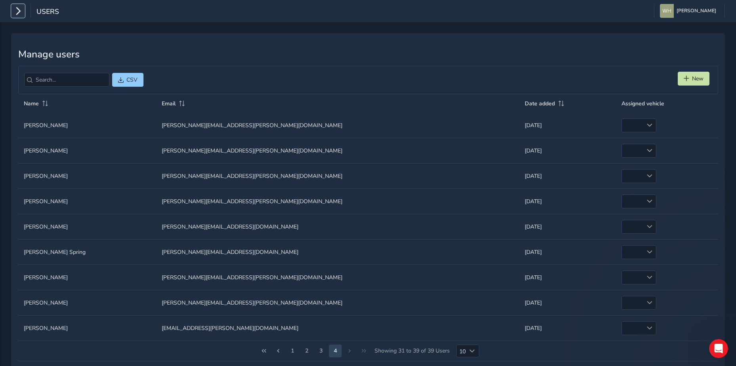
click at [16, 11] on icon "button" at bounding box center [18, 11] width 8 height 14
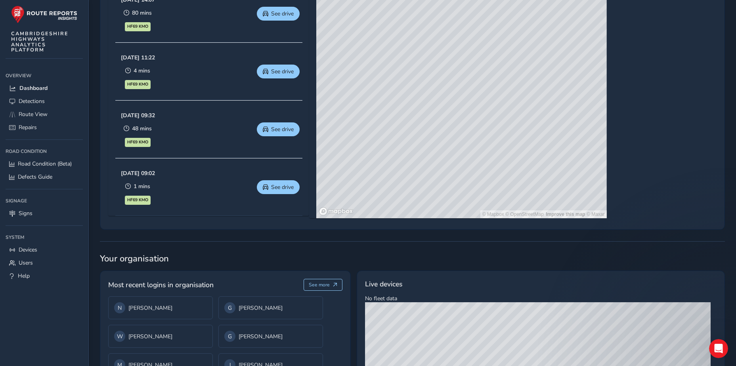
scroll to position [358, 0]
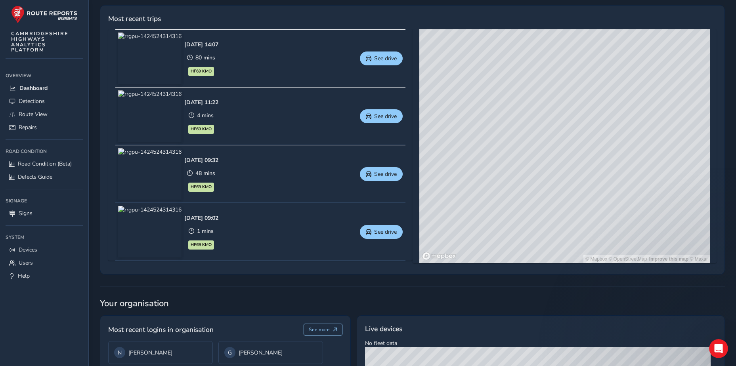
drag, startPoint x: 545, startPoint y: 199, endPoint x: 534, endPoint y: 219, distance: 23.5
click at [534, 219] on div "© Mapbox © OpenStreetMap Improve this map © Maxar" at bounding box center [564, 146] width 291 height 234
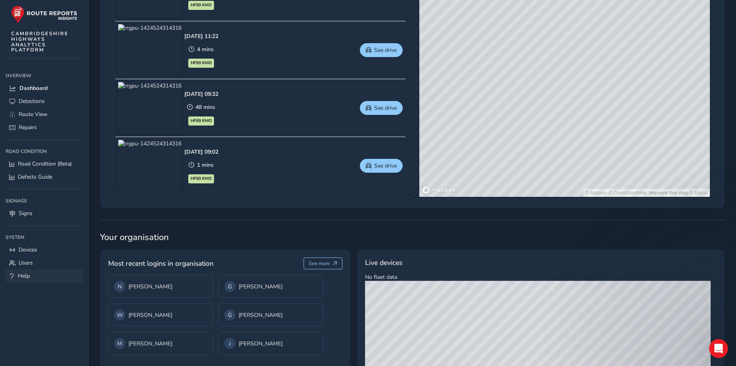
scroll to position [398, 0]
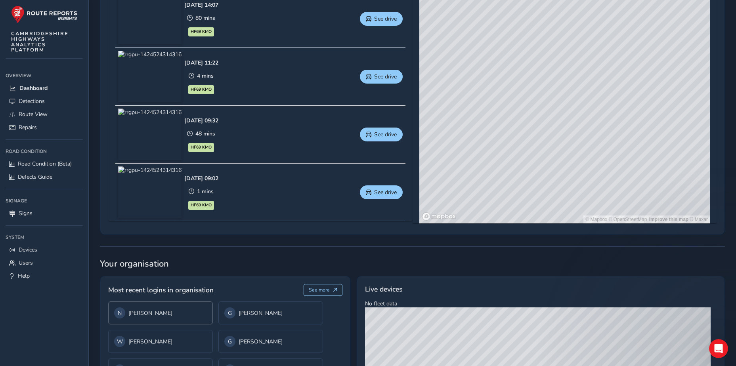
click at [153, 306] on div "N [PERSON_NAME]" at bounding box center [160, 313] width 105 height 23
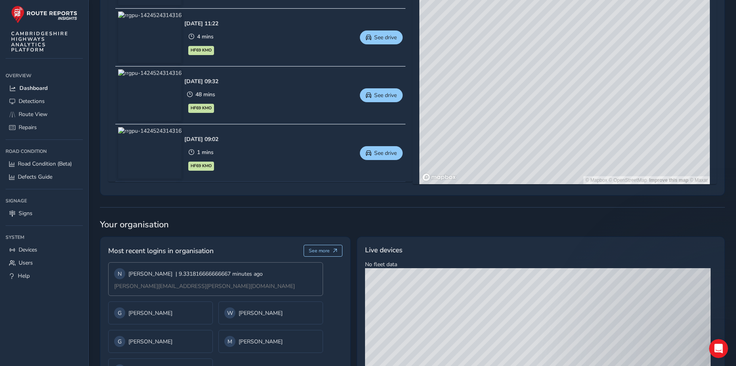
scroll to position [438, 0]
click at [237, 310] on div "W [PERSON_NAME]" at bounding box center [270, 312] width 93 height 11
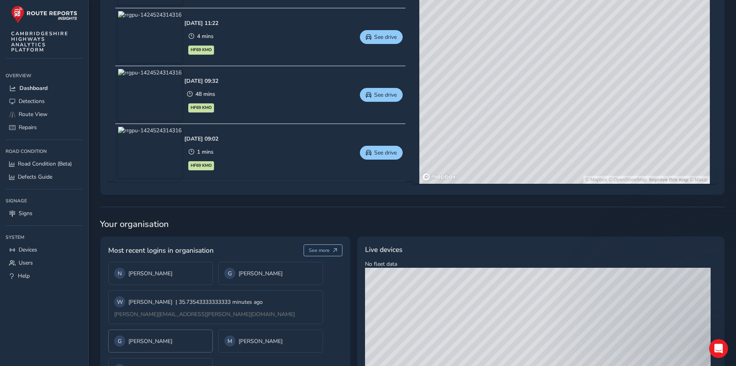
click at [181, 332] on div "[PERSON_NAME]" at bounding box center [160, 341] width 105 height 23
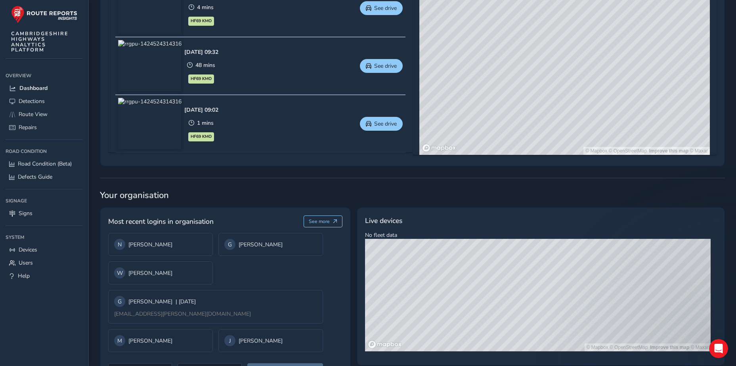
scroll to position [497, 0]
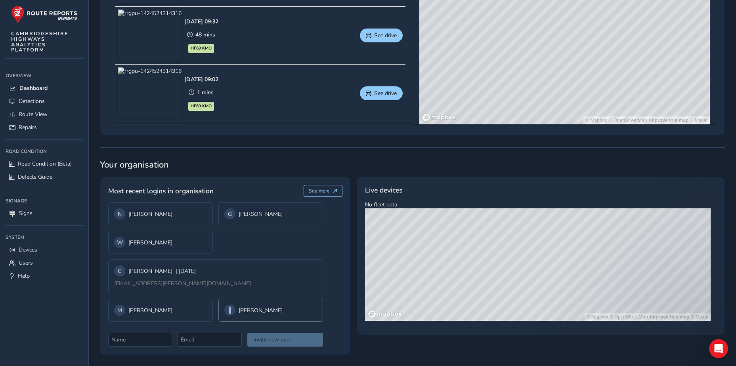
click at [229, 311] on span "J" at bounding box center [230, 311] width 2 height 8
click at [145, 222] on div "N [PERSON_NAME]" at bounding box center [160, 214] width 105 height 23
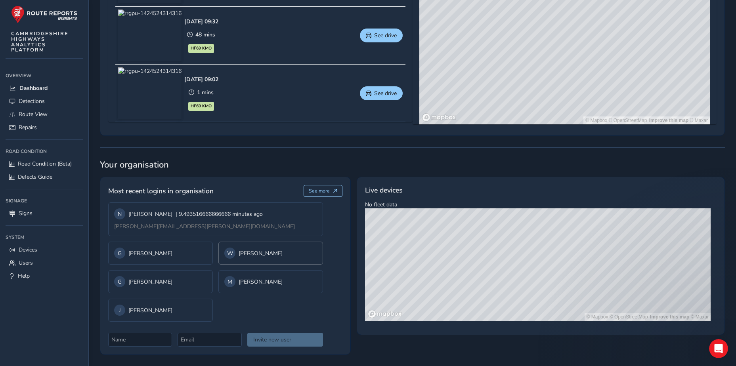
click at [227, 252] on span "W" at bounding box center [230, 254] width 6 height 8
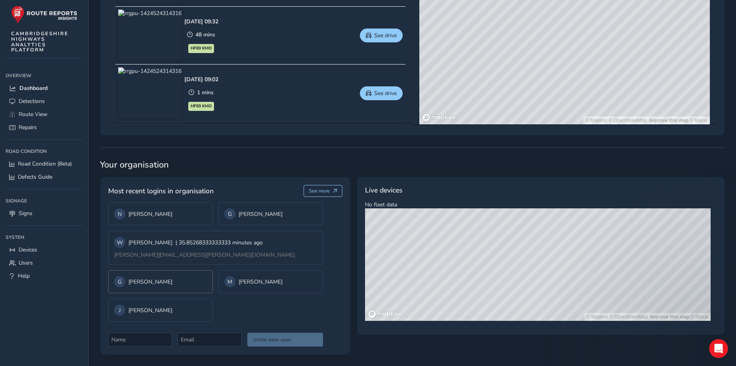
click at [157, 274] on div "[PERSON_NAME]" at bounding box center [160, 281] width 105 height 23
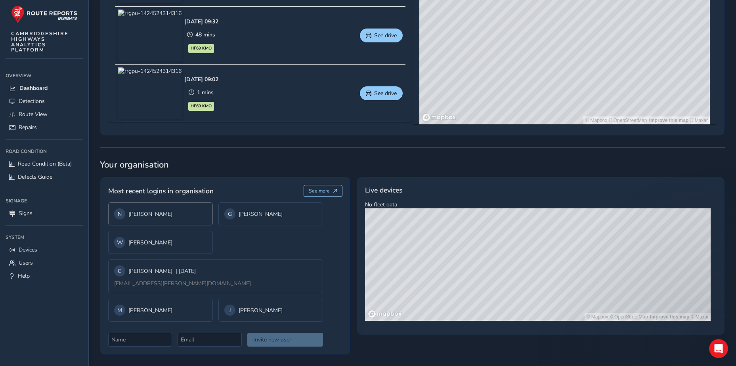
click at [159, 218] on div "N [PERSON_NAME]" at bounding box center [160, 214] width 93 height 11
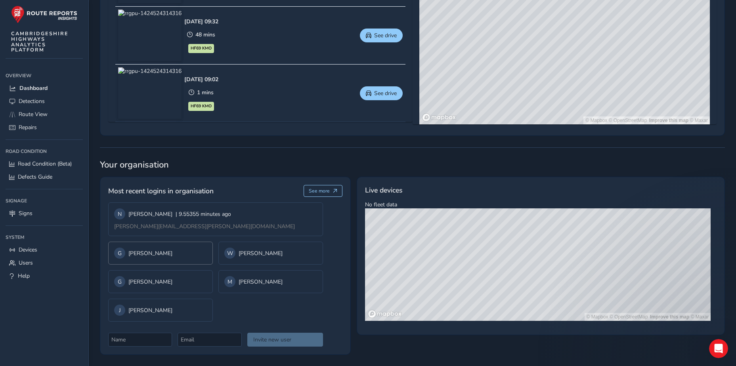
click at [153, 258] on div "G [PERSON_NAME]" at bounding box center [160, 253] width 93 height 11
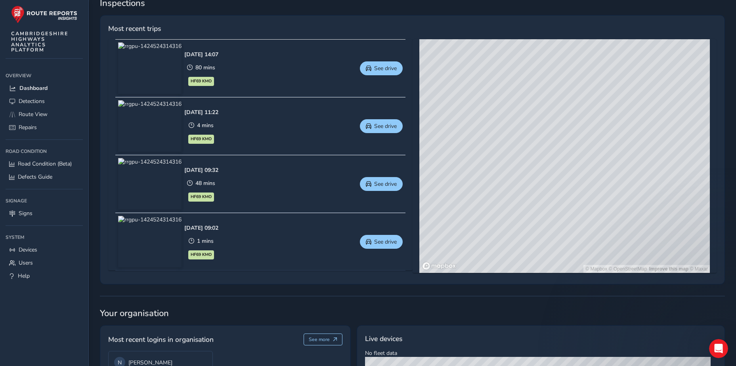
scroll to position [299, 0]
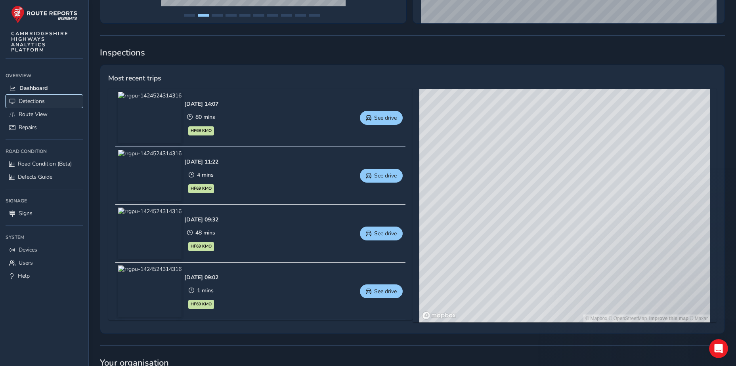
click at [24, 103] on span "Detections" at bounding box center [32, 102] width 26 height 8
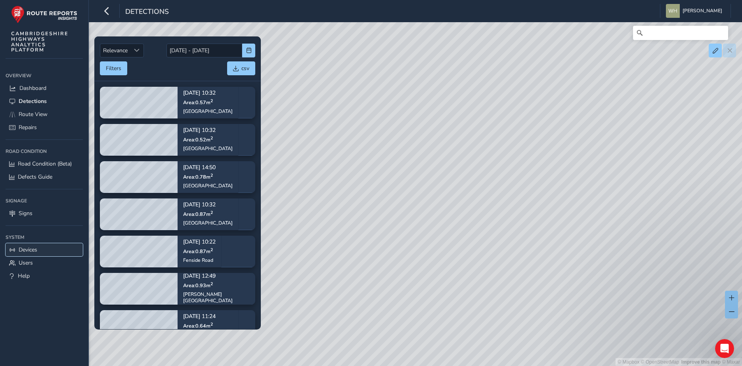
click at [47, 247] on link "Devices" at bounding box center [44, 249] width 77 height 13
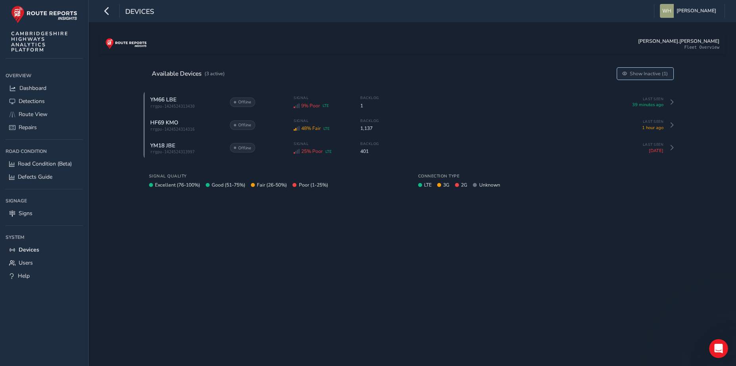
click at [649, 75] on span "Show Inactive (1)" at bounding box center [649, 74] width 38 height 6
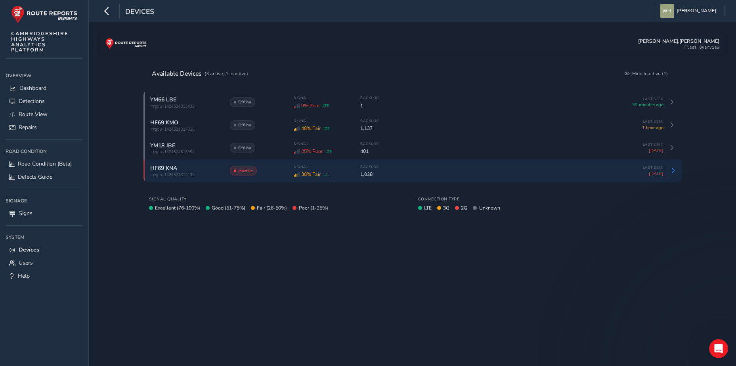
click at [192, 171] on div "HF69 KNA" at bounding box center [185, 169] width 71 height 8
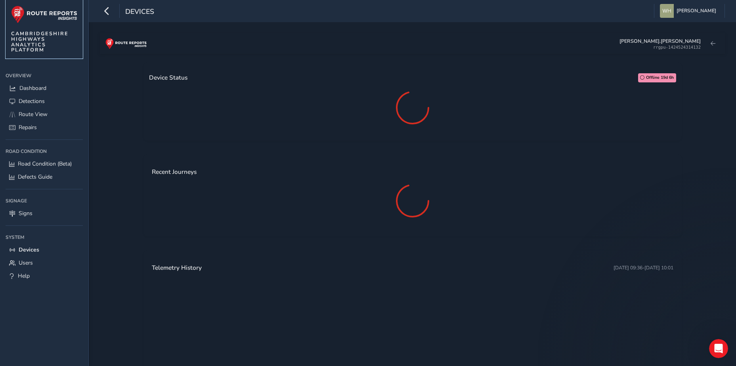
click at [53, 13] on img at bounding box center [44, 15] width 66 height 18
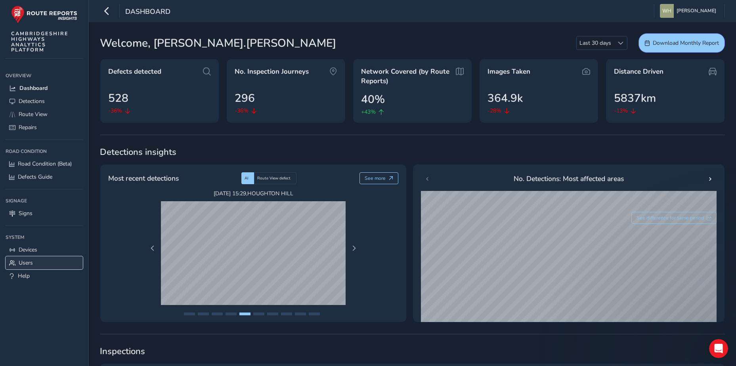
click at [33, 259] on link "Users" at bounding box center [44, 262] width 77 height 13
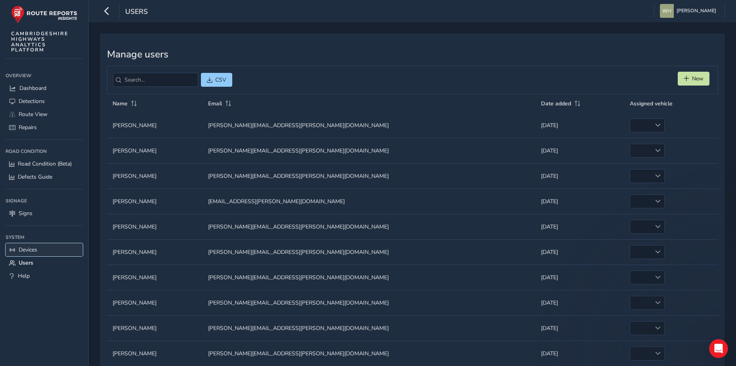
click at [35, 244] on link "Devices" at bounding box center [44, 249] width 77 height 13
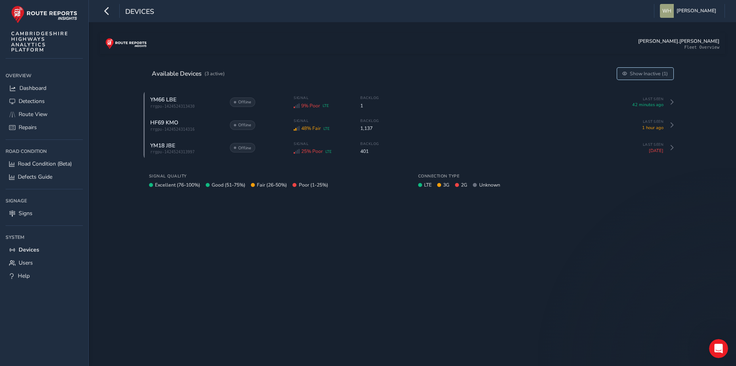
click at [653, 70] on button "Show Inactive (1)" at bounding box center [645, 74] width 56 height 12
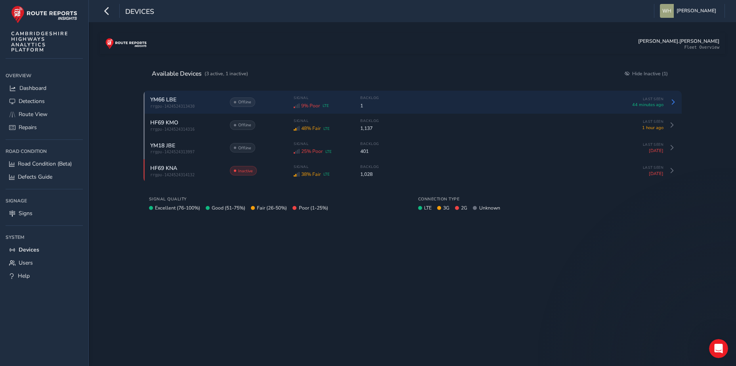
click at [442, 94] on div "YM66 LBE rrgpu-1424524313430 Offline Signal 9% Poor LTE Backlog 1 Last Seen 44 …" at bounding box center [412, 102] width 538 height 23
